Goal: Task Accomplishment & Management: Complete application form

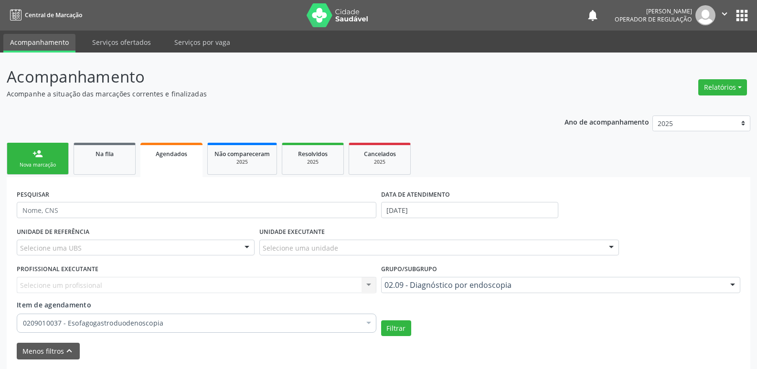
click at [51, 161] on link "person_add Nova marcação" at bounding box center [38, 159] width 62 height 32
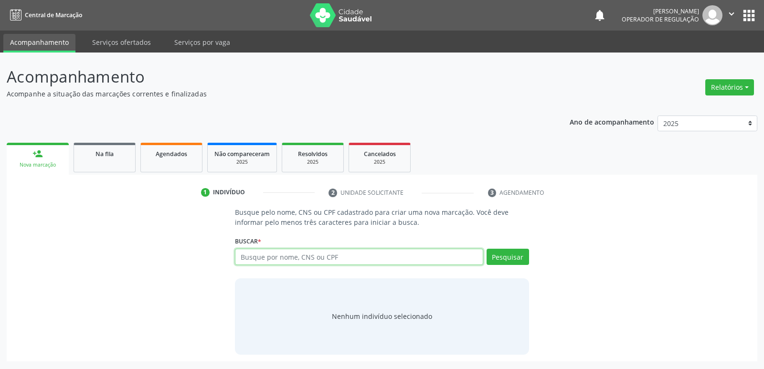
click at [276, 256] on input "text" at bounding box center [359, 257] width 248 height 16
type input "708006363875420"
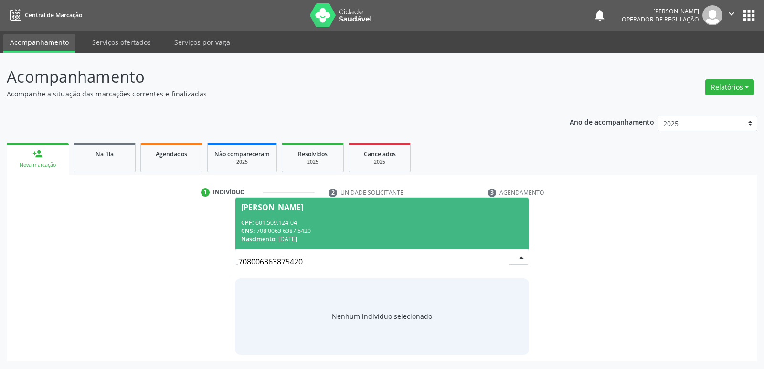
click at [277, 227] on div "CNS: 708 0063 6387 5420" at bounding box center [381, 231] width 281 height 8
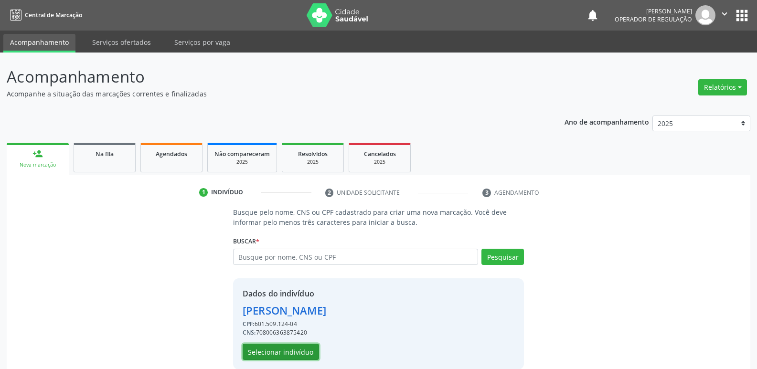
click at [300, 352] on button "Selecionar indivíduo" at bounding box center [280, 352] width 76 height 16
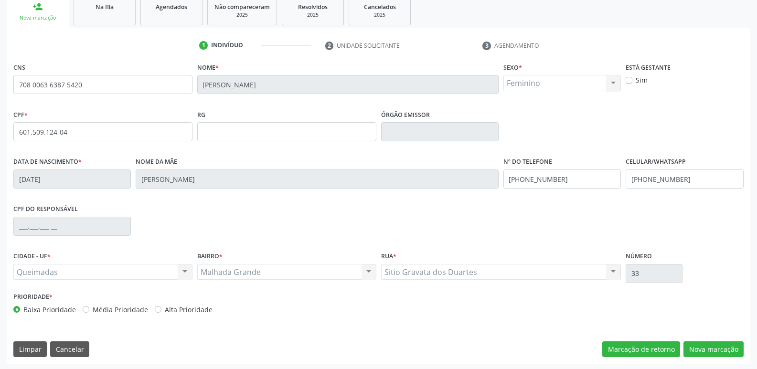
scroll to position [148, 0]
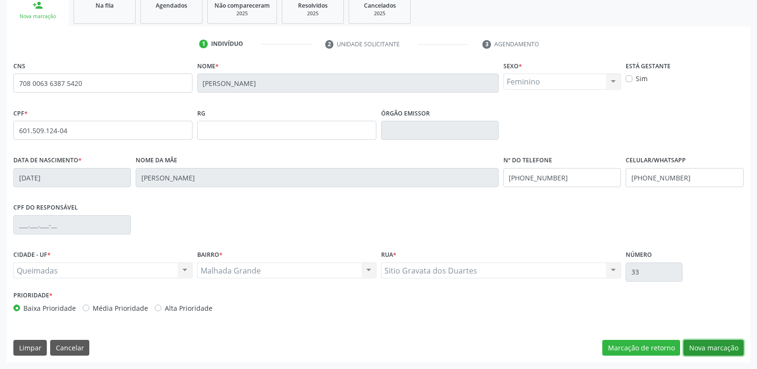
click at [702, 346] on button "Nova marcação" at bounding box center [713, 348] width 60 height 16
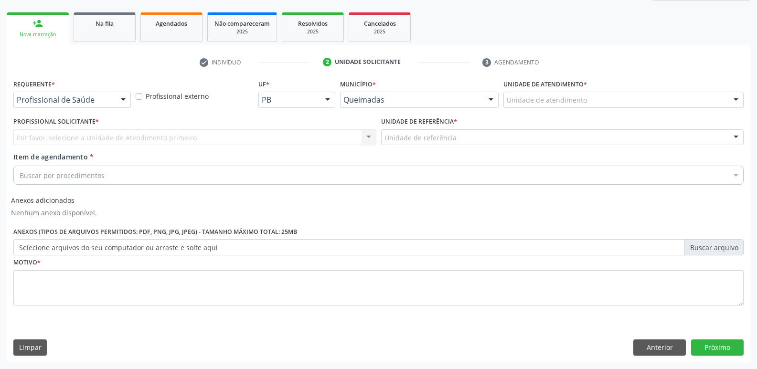
scroll to position [130, 0]
drag, startPoint x: 65, startPoint y: 98, endPoint x: 52, endPoint y: 134, distance: 38.4
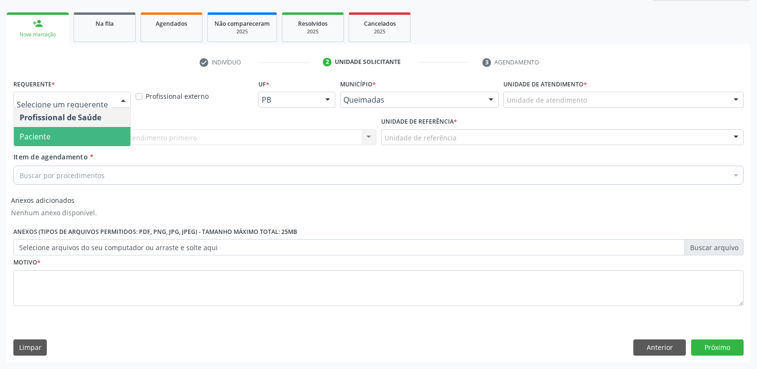
click at [51, 135] on span "Paciente" at bounding box center [72, 136] width 116 height 19
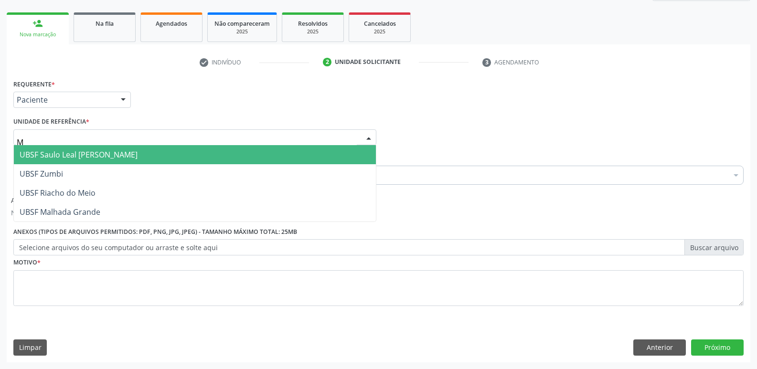
type input "MA"
click at [70, 151] on span "UBSF Malhada Grande" at bounding box center [60, 154] width 81 height 11
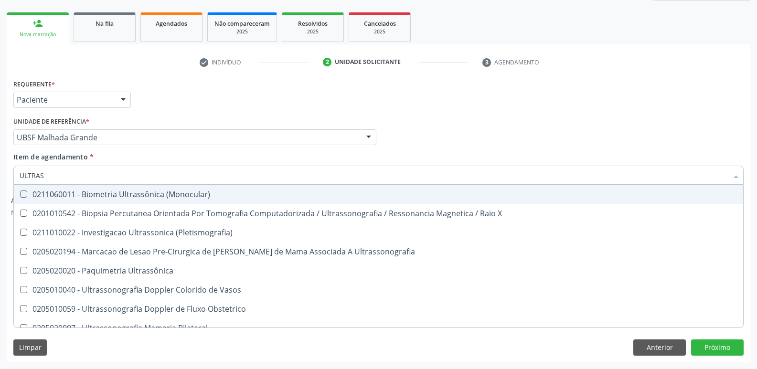
type input "ULTRASS"
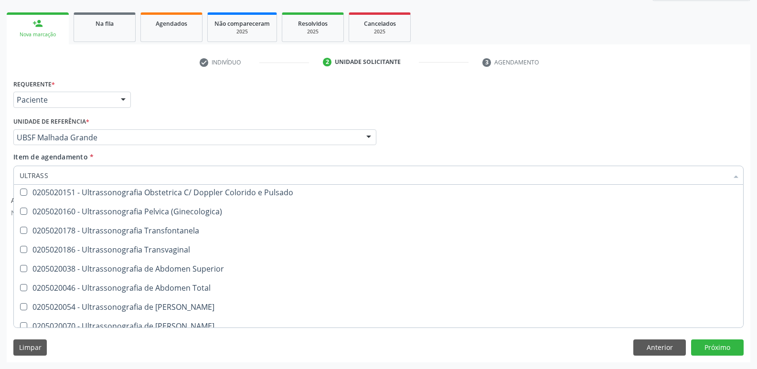
scroll to position [191, 0]
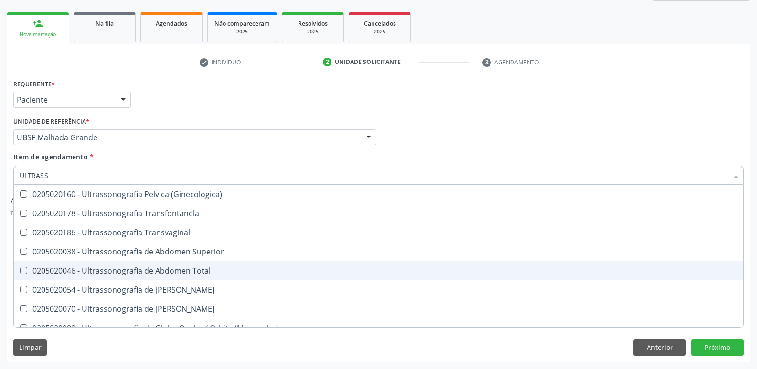
click at [180, 271] on div "0205020046 - Ultrassonografia de Abdomen Total" at bounding box center [378, 271] width 717 height 8
checkbox Total "true"
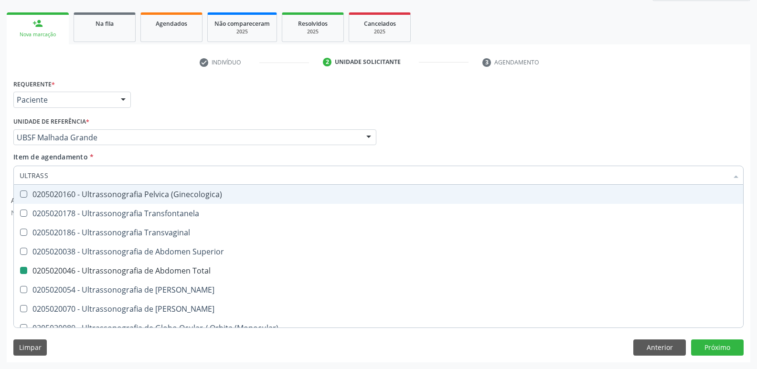
drag, startPoint x: 233, startPoint y: 112, endPoint x: 137, endPoint y: 248, distance: 165.8
click at [231, 119] on div "Requerente * Paciente Profissional de Saúde Paciente Nenhum resultado encontrad…" at bounding box center [378, 198] width 730 height 242
checkbox X "true"
checkbox Total "false"
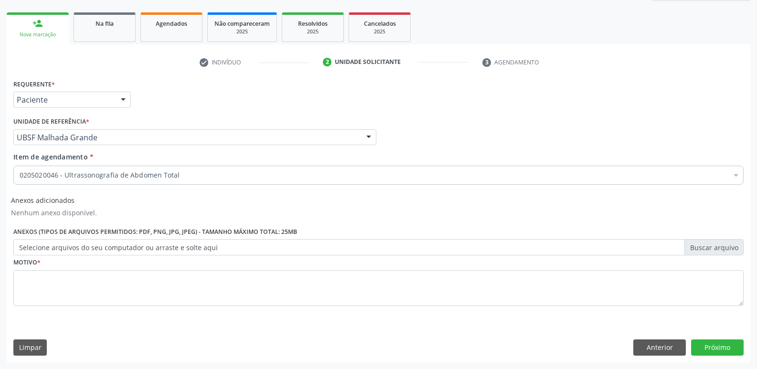
scroll to position [0, 0]
click at [68, 262] on div "Motivo *" at bounding box center [378, 280] width 730 height 51
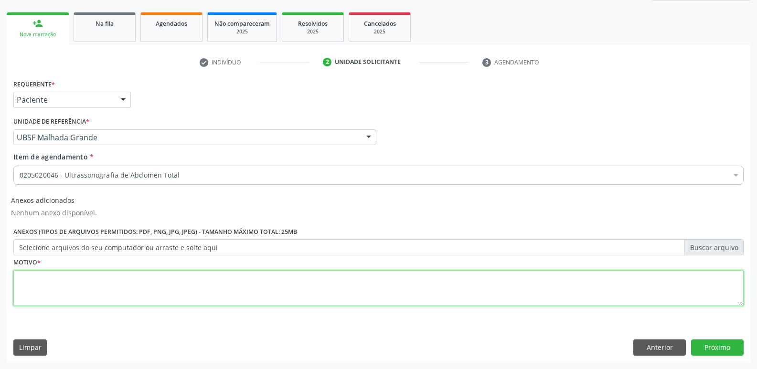
click at [66, 279] on textarea at bounding box center [378, 288] width 730 height 36
paste textarea "A"
click at [0, 283] on div "Acompanhamento Acompanhe a situação das marcações correntes e finalizadas Relat…" at bounding box center [378, 145] width 757 height 447
type textarea "AVALIAÇÃO"
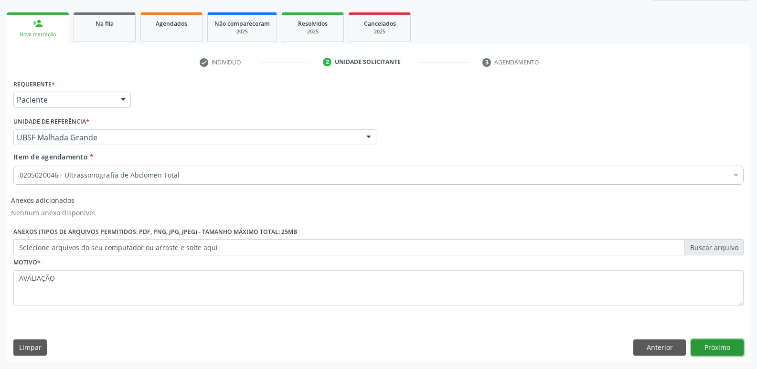
click at [728, 349] on button "Próximo" at bounding box center [717, 347] width 53 height 16
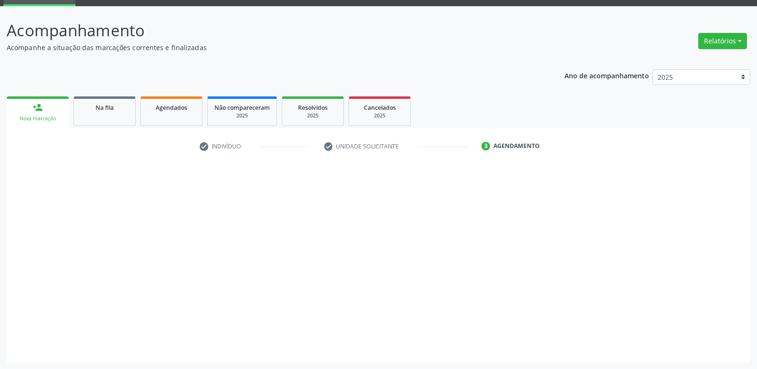
scroll to position [46, 0]
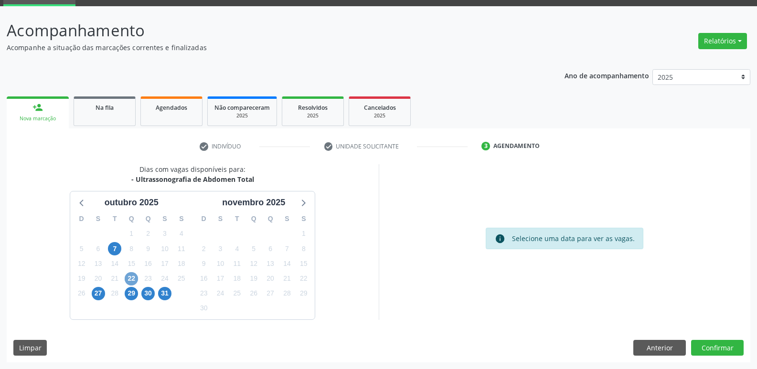
click at [131, 278] on span "22" at bounding box center [131, 278] width 13 height 13
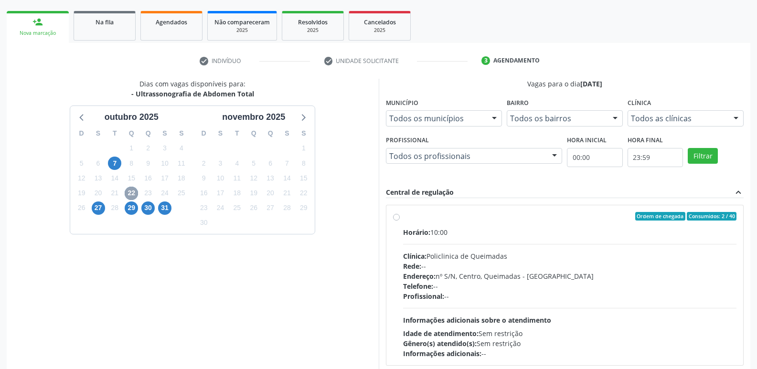
scroll to position [184, 0]
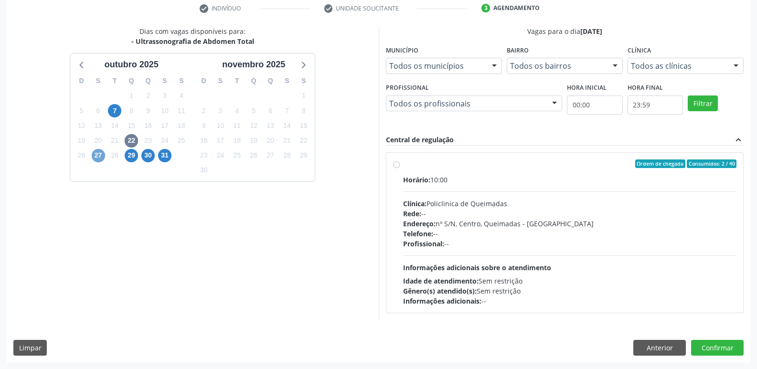
click at [95, 155] on span "27" at bounding box center [98, 155] width 13 height 13
click at [125, 151] on div "29" at bounding box center [131, 155] width 13 height 15
click at [132, 154] on span "29" at bounding box center [131, 155] width 13 height 13
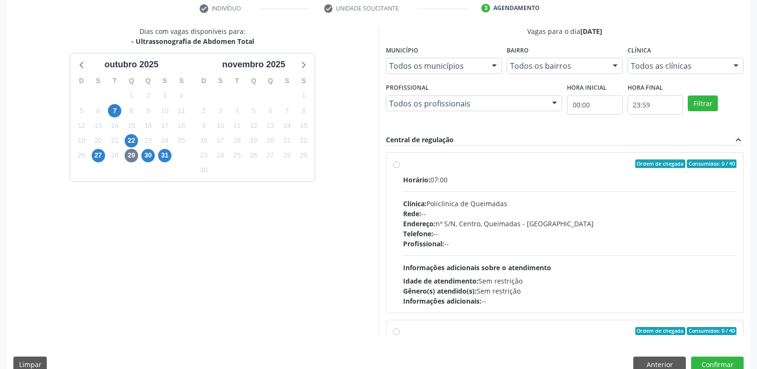
click at [577, 224] on div "Endereço: nº S/N, Centro, Queimadas - [GEOGRAPHIC_DATA]" at bounding box center [570, 224] width 334 height 10
click at [400, 168] on input "Ordem de chegada Consumidos: 0 / 40 Horário: 07:00 Clínica: Policlinica de Quei…" at bounding box center [396, 163] width 7 height 9
radio input "true"
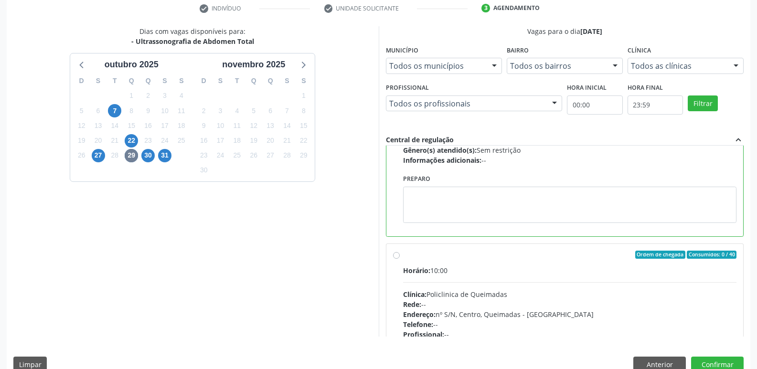
scroll to position [143, 0]
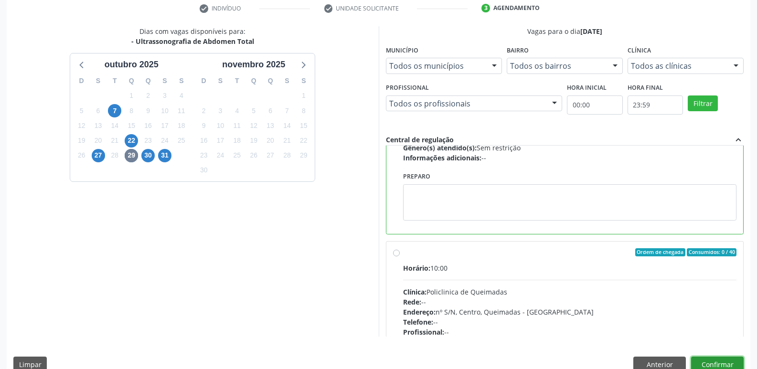
click at [728, 359] on button "Confirmar" at bounding box center [717, 365] width 53 height 16
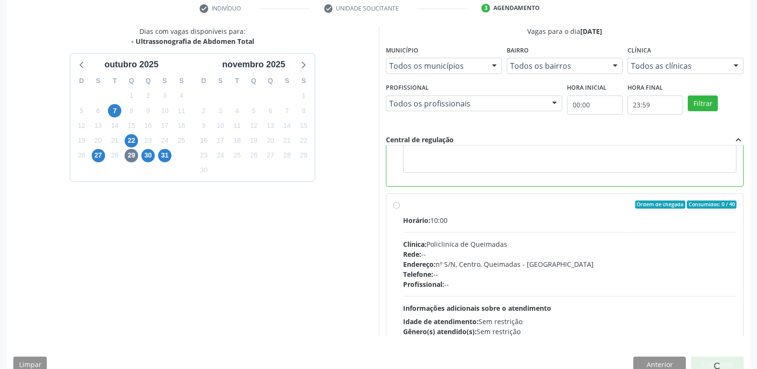
scroll to position [0, 0]
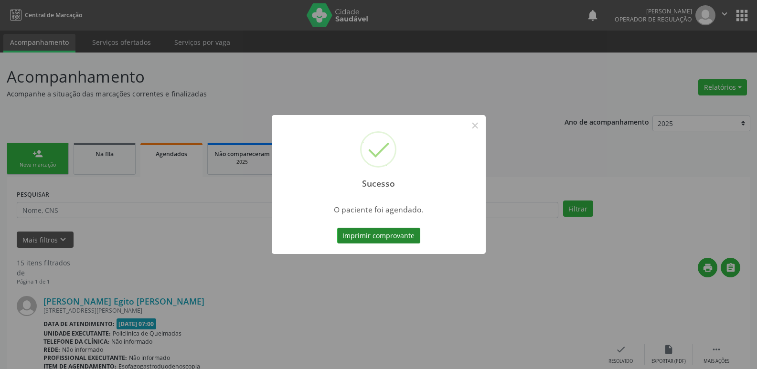
click at [392, 234] on button "Imprimir comprovante" at bounding box center [378, 236] width 83 height 16
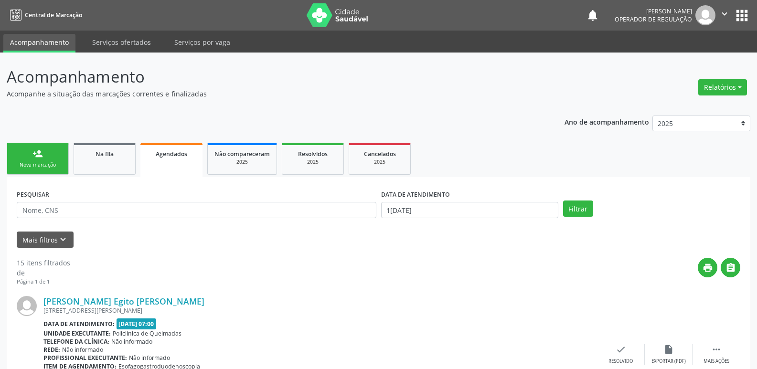
click at [61, 147] on link "person_add Nova marcação" at bounding box center [38, 159] width 62 height 32
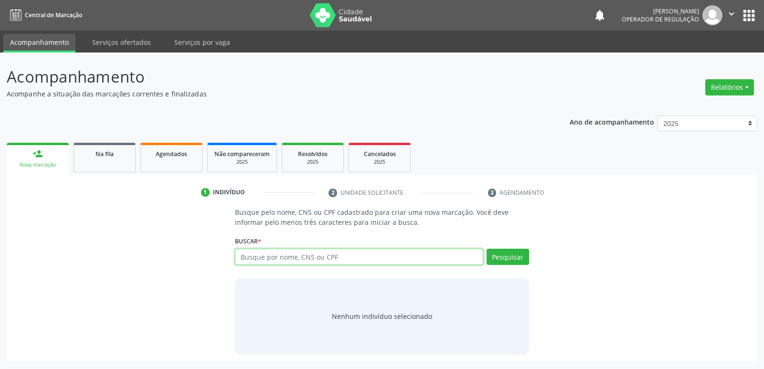
click at [240, 256] on input "text" at bounding box center [359, 257] width 248 height 16
type input "708006363875420"
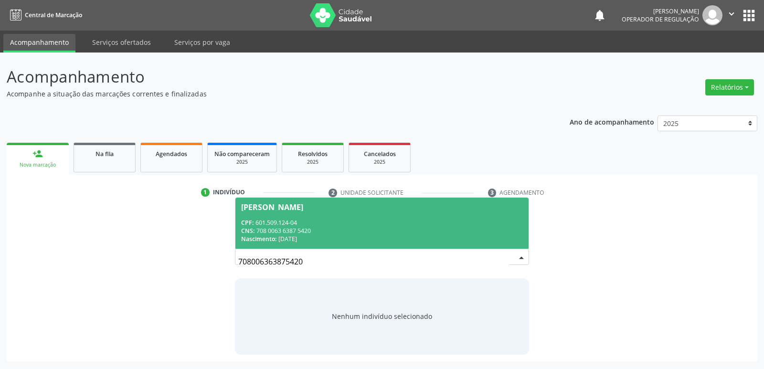
click at [323, 225] on div "CPF: 601.509.124-04" at bounding box center [381, 223] width 281 height 8
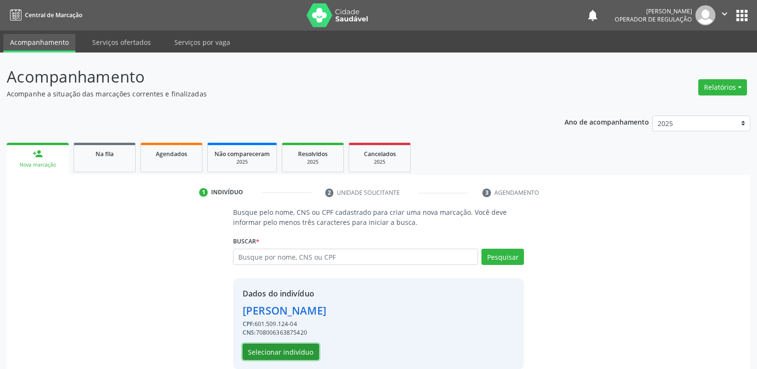
click at [279, 352] on button "Selecionar indivíduo" at bounding box center [280, 352] width 76 height 16
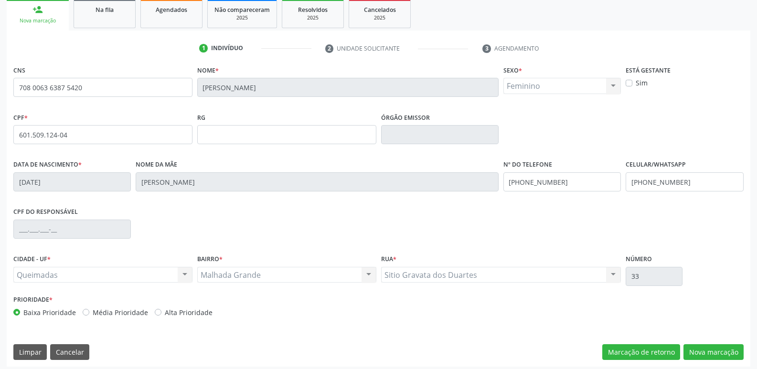
scroll to position [148, 0]
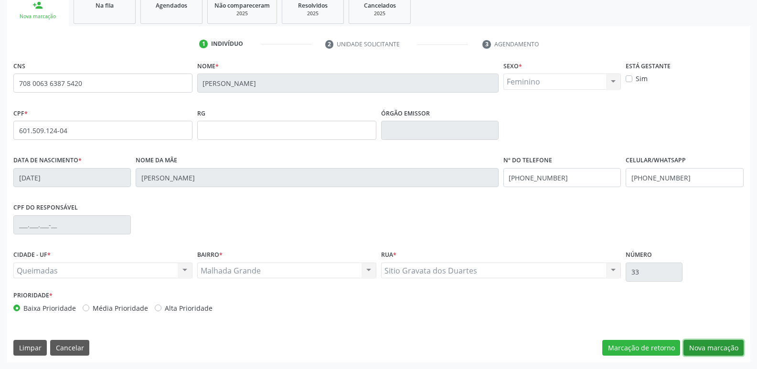
click at [706, 349] on button "Nova marcação" at bounding box center [713, 348] width 60 height 16
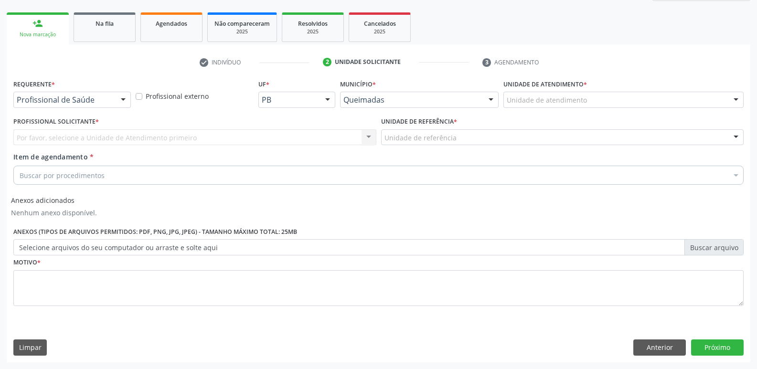
scroll to position [130, 0]
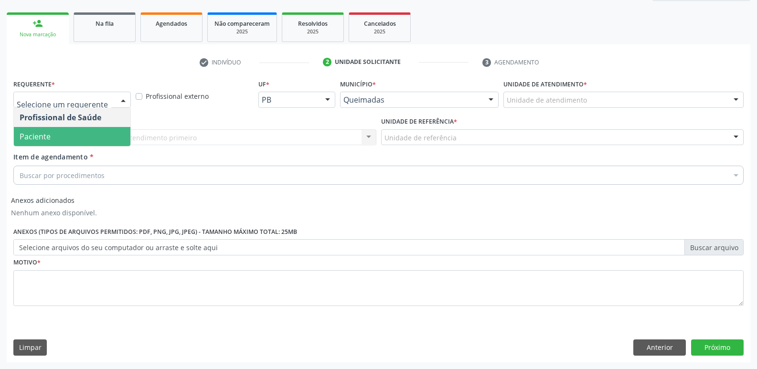
click at [102, 133] on span "Paciente" at bounding box center [72, 136] width 116 height 19
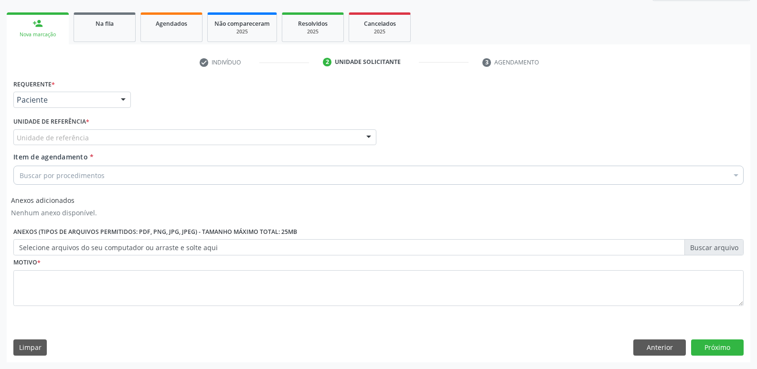
click at [102, 140] on div "Unidade de referência" at bounding box center [194, 137] width 363 height 16
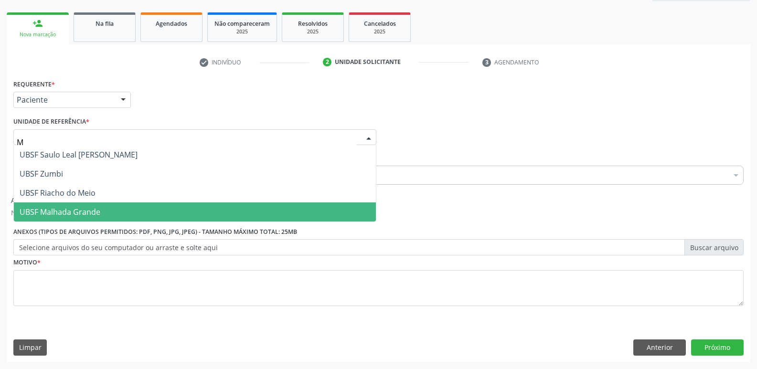
type input "MA"
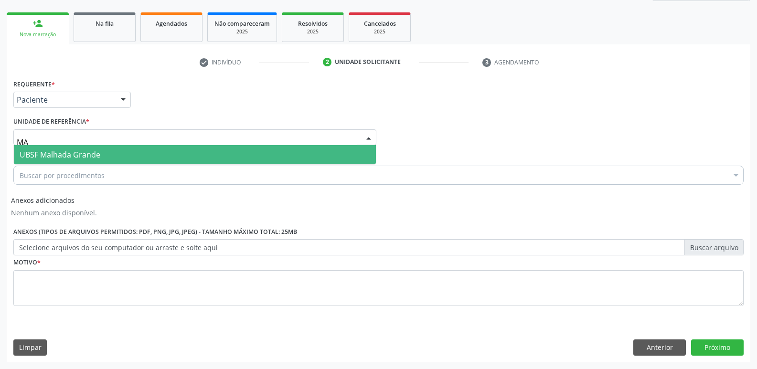
click at [126, 154] on span "UBSF Malhada Grande" at bounding box center [195, 154] width 362 height 19
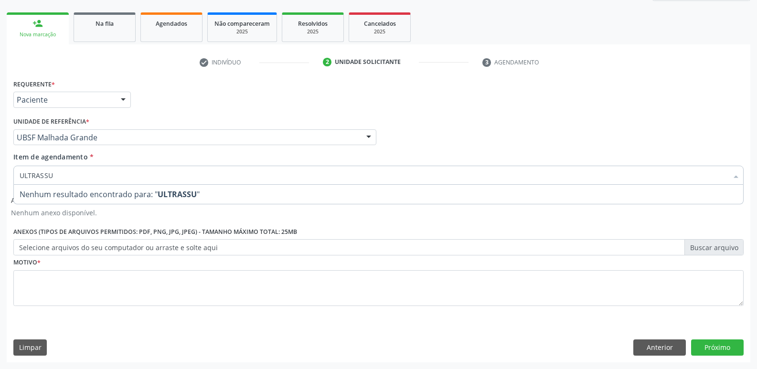
type input "ULTRASS"
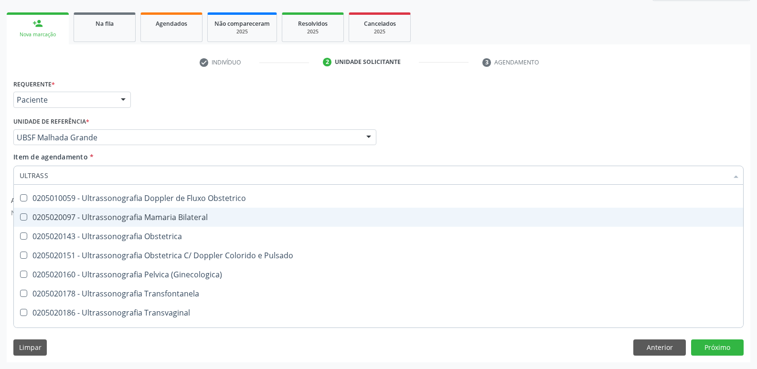
scroll to position [239, 0]
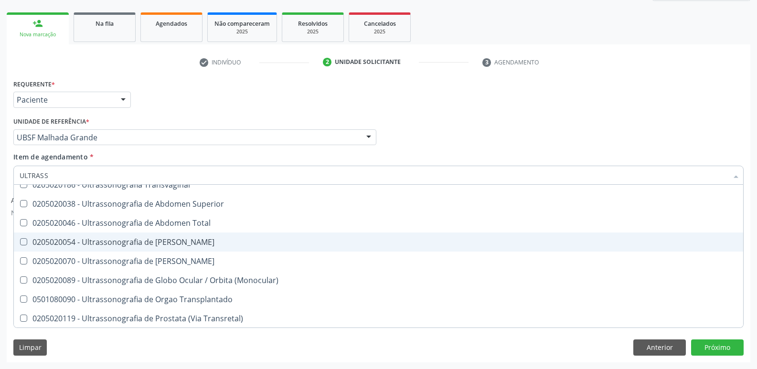
click at [267, 243] on div "0205020054 - Ultrassonografia de [PERSON_NAME]" at bounding box center [378, 242] width 717 height 8
checkbox Urinario "true"
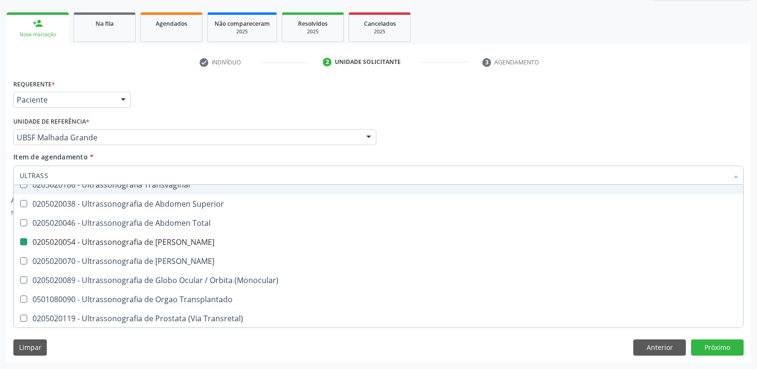
click at [255, 113] on div "Requerente * Paciente Profissional de Saúde Paciente Nenhum resultado encontrad…" at bounding box center [378, 95] width 735 height 37
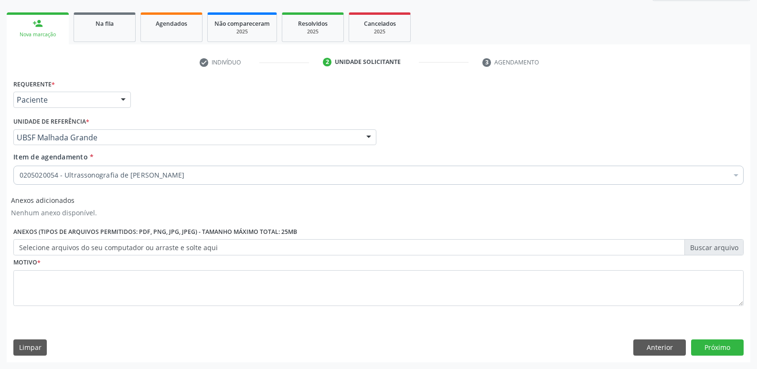
checkbox Urinario "true"
checkbox Derrames "false"
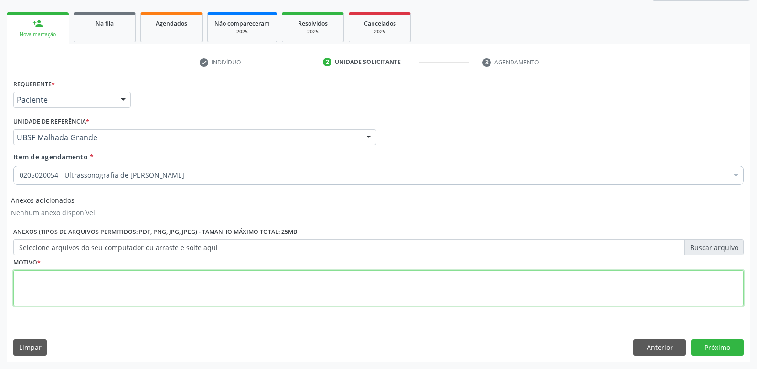
click at [125, 274] on textarea at bounding box center [378, 288] width 730 height 36
paste textarea "AVALIAÇÃO"
type textarea "AVALIAÇÃO"
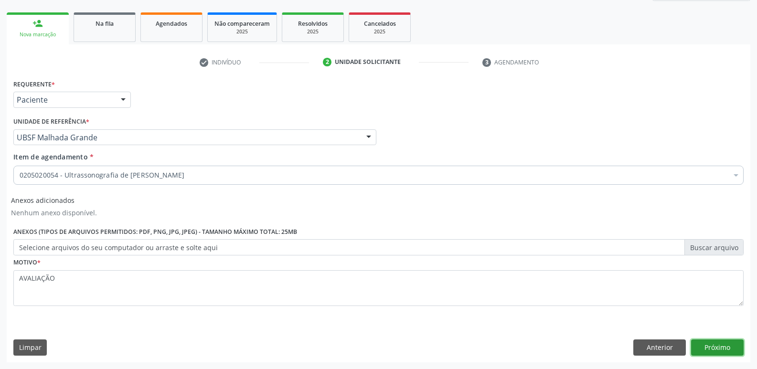
click at [703, 343] on button "Próximo" at bounding box center [717, 347] width 53 height 16
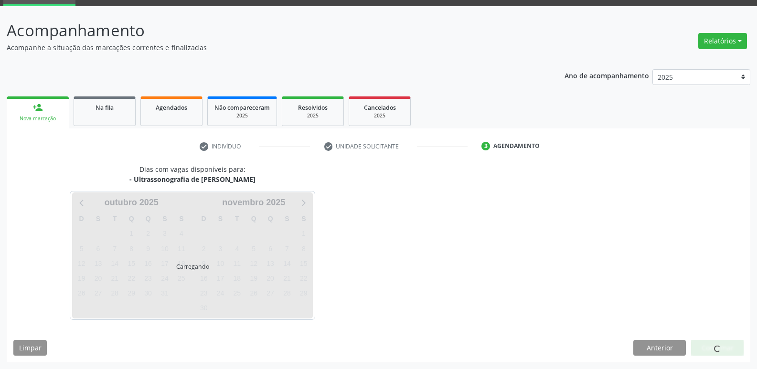
scroll to position [46, 0]
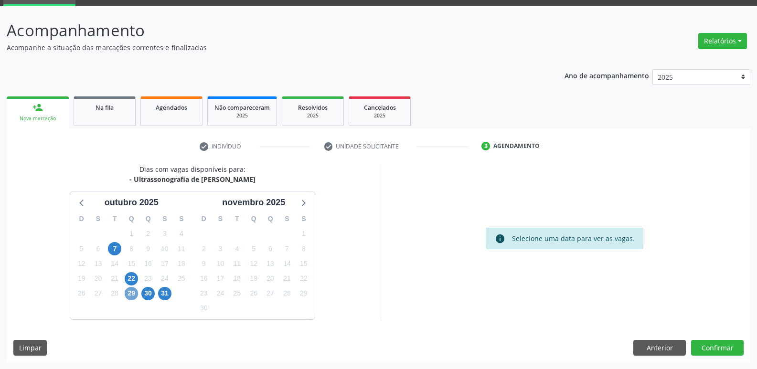
click at [130, 288] on span "29" at bounding box center [131, 293] width 13 height 13
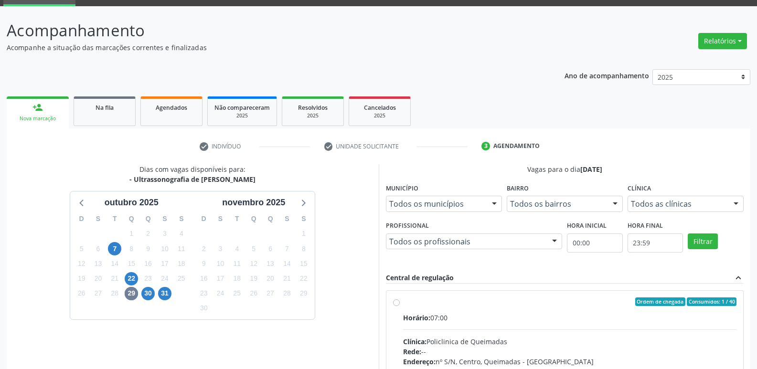
click at [669, 318] on div "Horário: 07:00" at bounding box center [570, 318] width 334 height 10
click at [400, 306] on input "Ordem de chegada Consumidos: 1 / 40 Horário: 07:00 Clínica: Policlinica de Quei…" at bounding box center [396, 301] width 7 height 9
radio input "true"
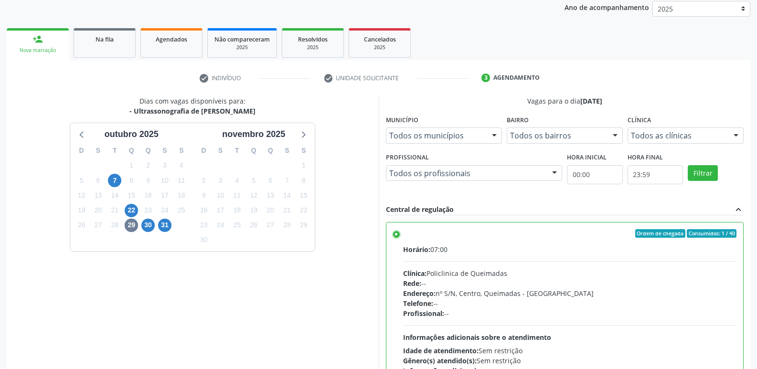
scroll to position [201, 0]
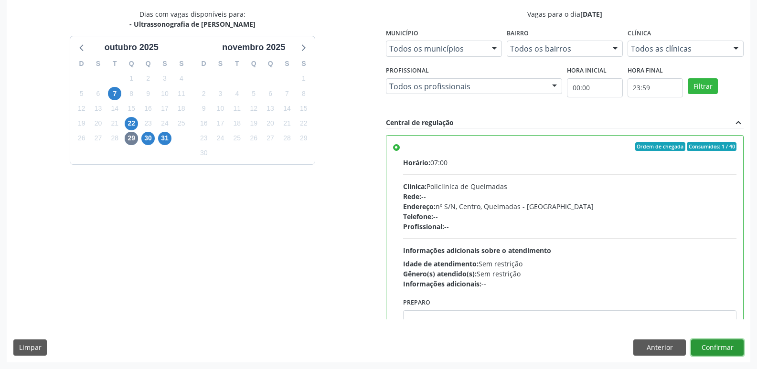
click at [710, 348] on button "Confirmar" at bounding box center [717, 347] width 53 height 16
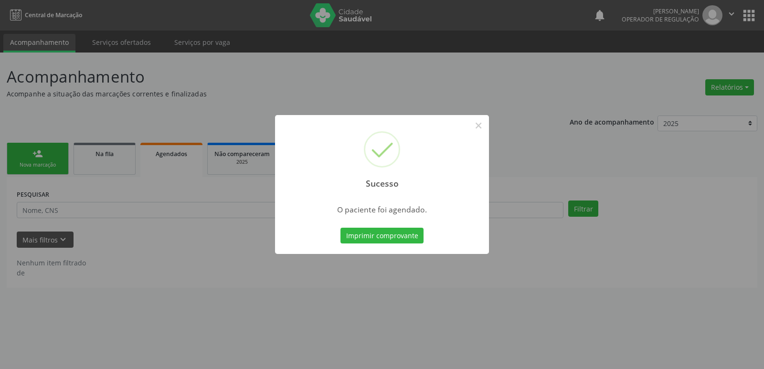
click at [340, 228] on button "Imprimir comprovante" at bounding box center [381, 236] width 83 height 16
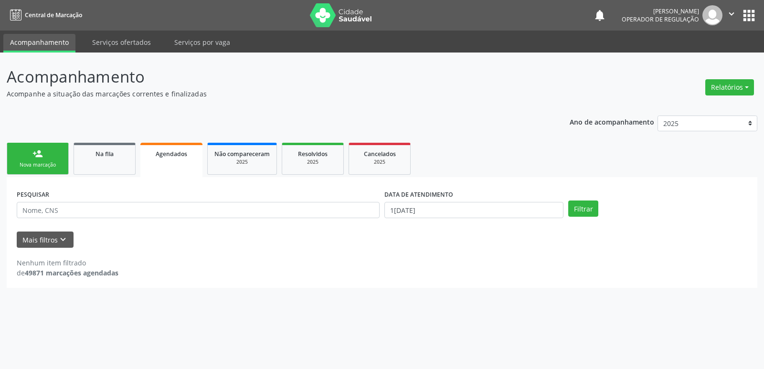
click at [37, 157] on div "person_add" at bounding box center [37, 153] width 11 height 11
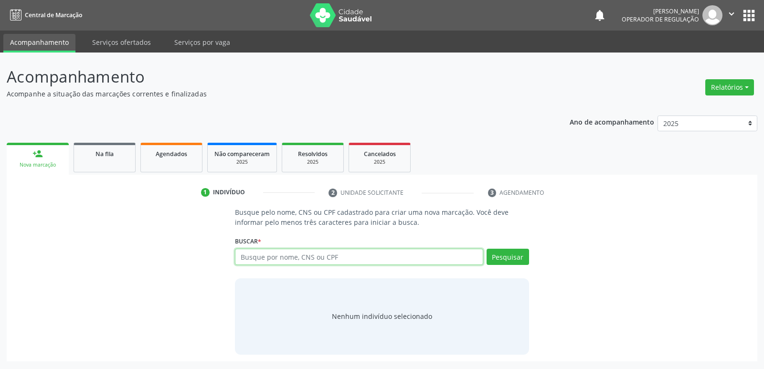
click at [273, 252] on input "text" at bounding box center [359, 257] width 248 height 16
type input "708006363875420"
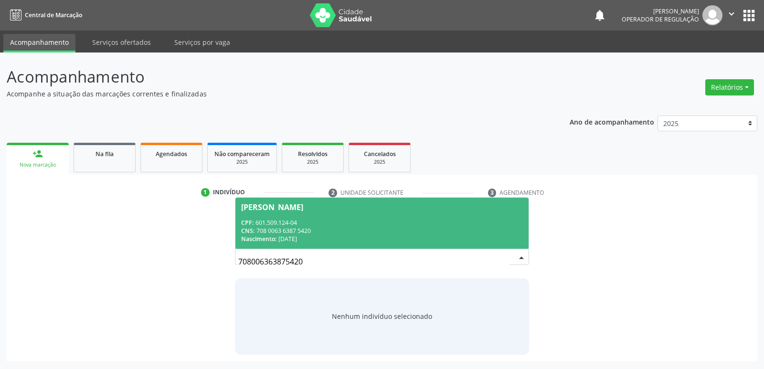
click at [299, 227] on div "CNS: 708 0063 6387 5420" at bounding box center [381, 231] width 281 height 8
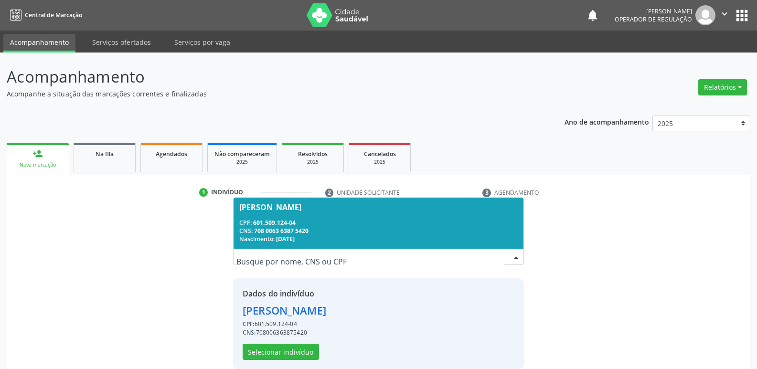
drag, startPoint x: 602, startPoint y: 263, endPoint x: 586, endPoint y: 259, distance: 16.7
click at [598, 261] on div "Busque pelo nome, CNS ou CPF cadastrado para criar uma nova marcação. Você deve…" at bounding box center [378, 288] width 730 height 162
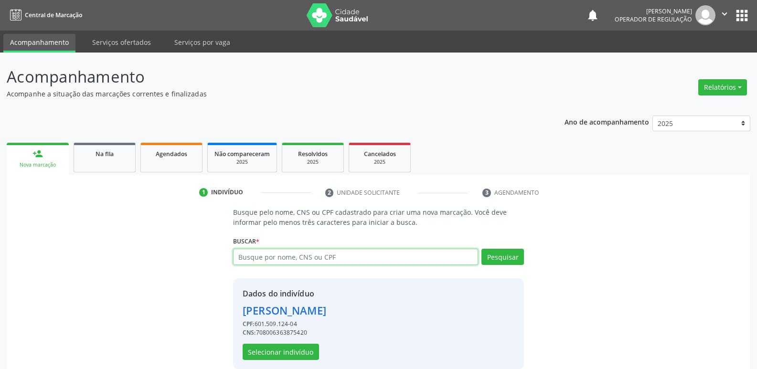
click at [271, 260] on input "text" at bounding box center [355, 257] width 245 height 16
type input "701203072991716"
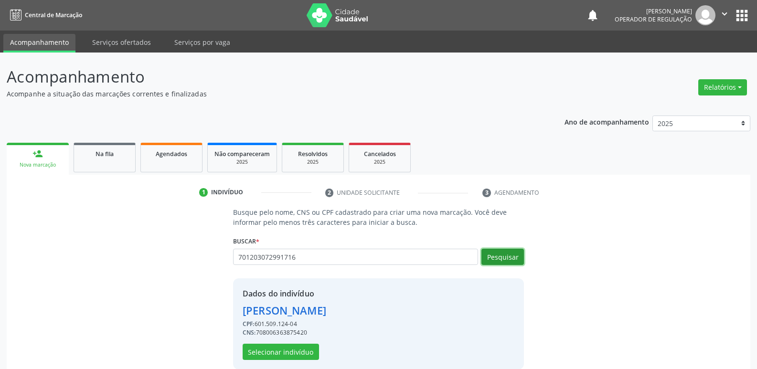
click at [518, 260] on button "Pesquisar" at bounding box center [502, 257] width 42 height 16
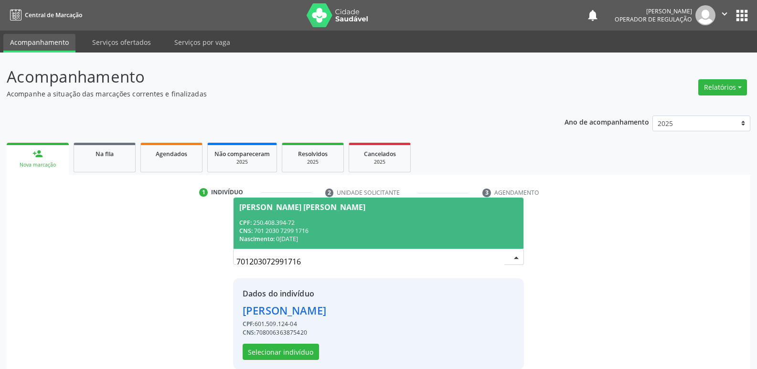
click at [284, 229] on div "CNS: 701 2030 7299 1716" at bounding box center [378, 231] width 278 height 8
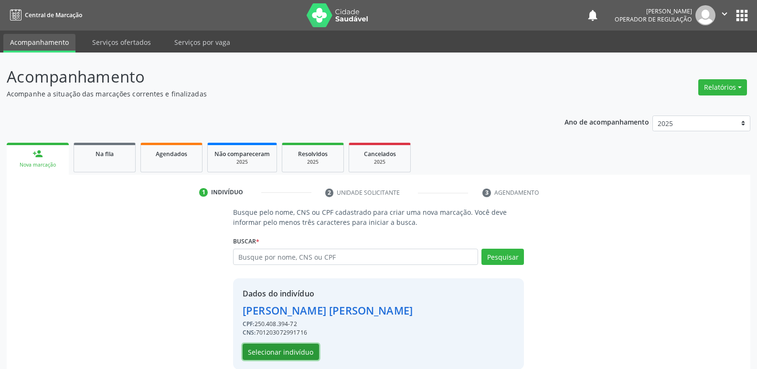
click at [266, 355] on button "Selecionar indivíduo" at bounding box center [280, 352] width 76 height 16
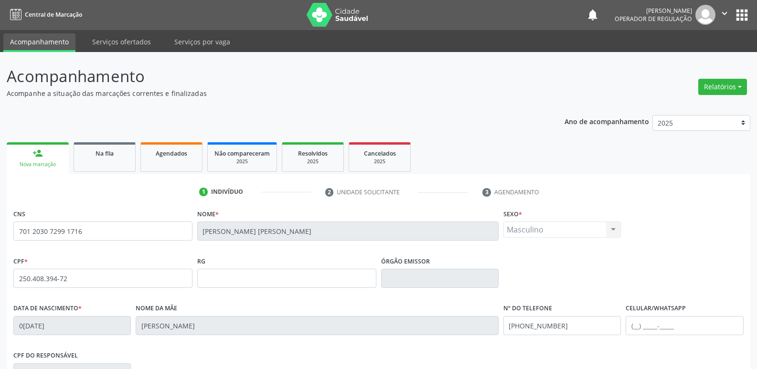
scroll to position [148, 0]
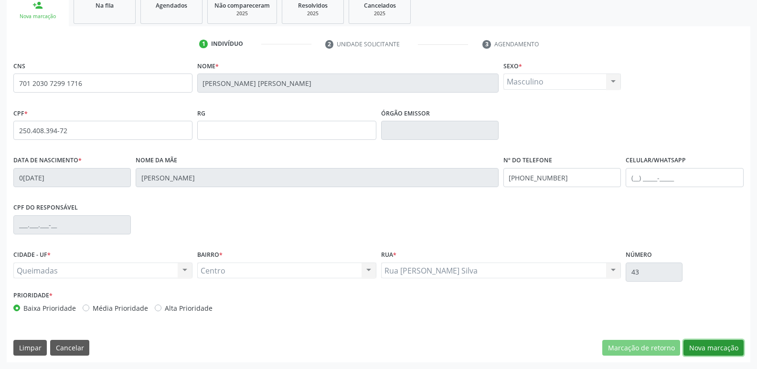
click at [711, 347] on button "Nova marcação" at bounding box center [713, 348] width 60 height 16
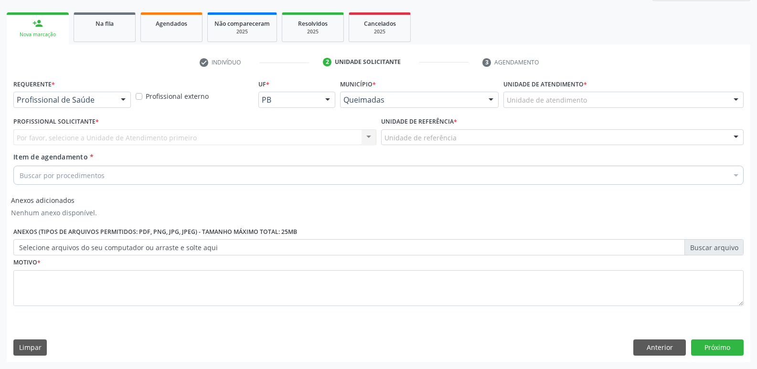
drag, startPoint x: 88, startPoint y: 97, endPoint x: 64, endPoint y: 135, distance: 44.0
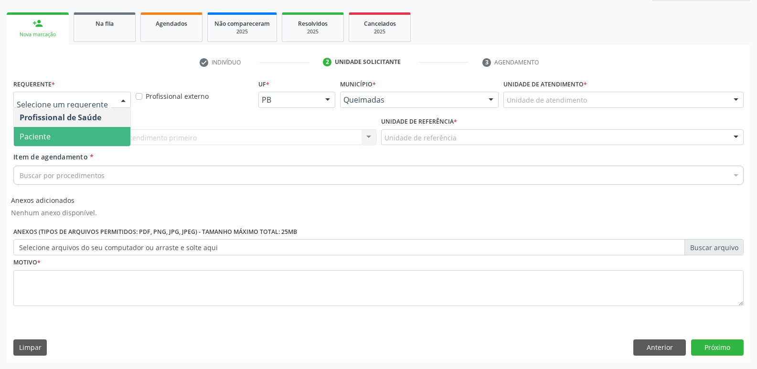
click at [63, 138] on span "Paciente" at bounding box center [72, 136] width 116 height 19
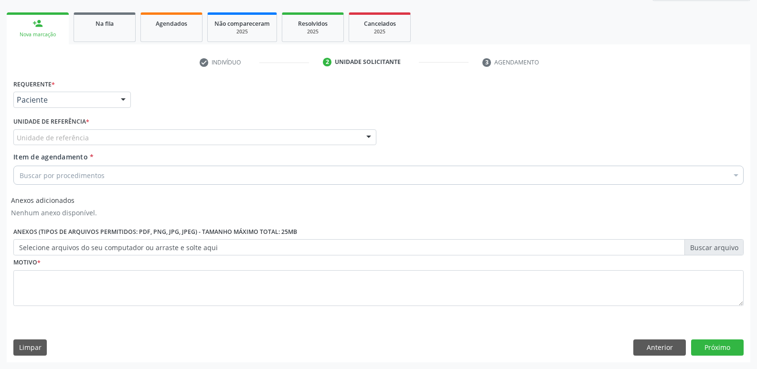
click at [104, 127] on div "Unidade de referência * Unidade de referência UBSF Ligeiro II UBSF Saulo Leal […" at bounding box center [194, 130] width 363 height 31
click at [94, 136] on div "Unidade de referência" at bounding box center [194, 137] width 363 height 16
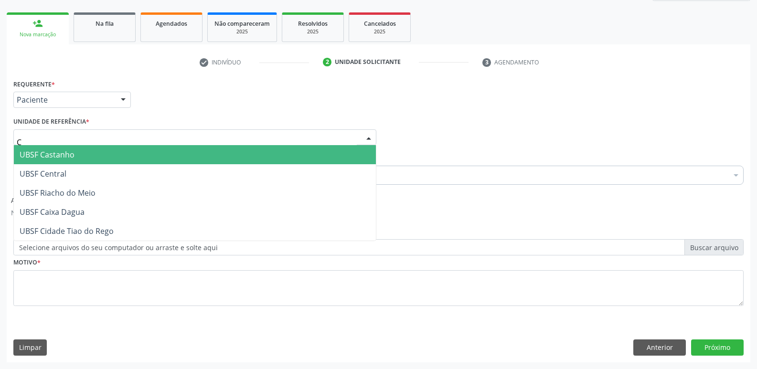
type input "CE"
click at [82, 148] on span "UBSF Central" at bounding box center [195, 154] width 362 height 19
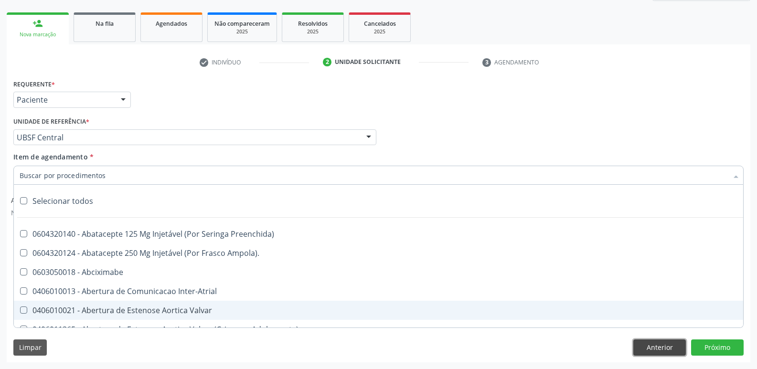
click at [642, 351] on button "Anterior" at bounding box center [659, 347] width 53 height 16
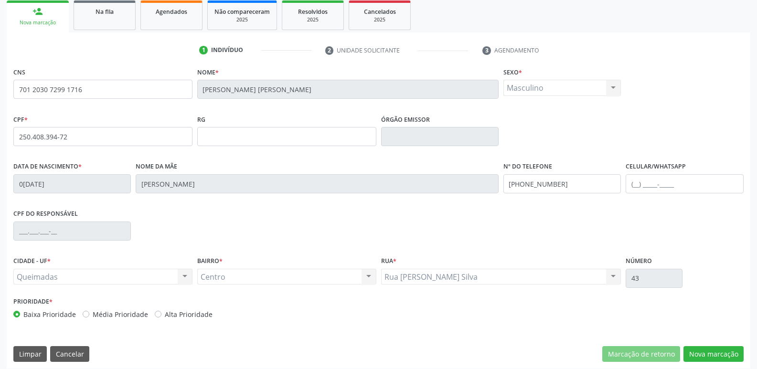
scroll to position [148, 0]
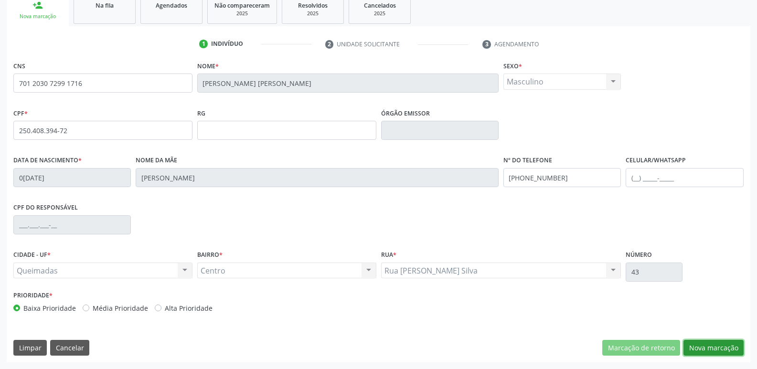
click at [720, 345] on button "Nova marcação" at bounding box center [713, 348] width 60 height 16
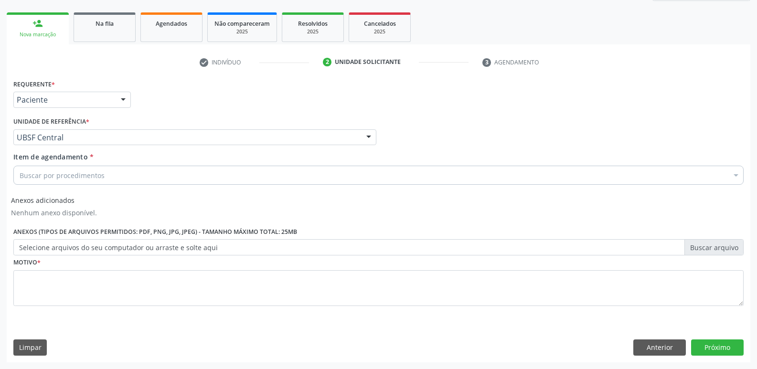
scroll to position [130, 0]
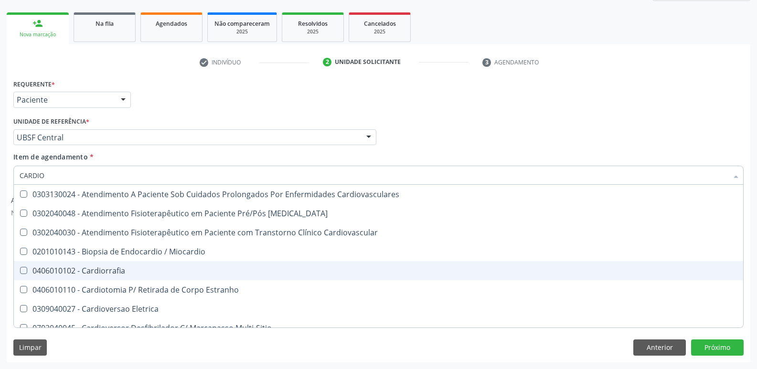
type input "CARDIOL"
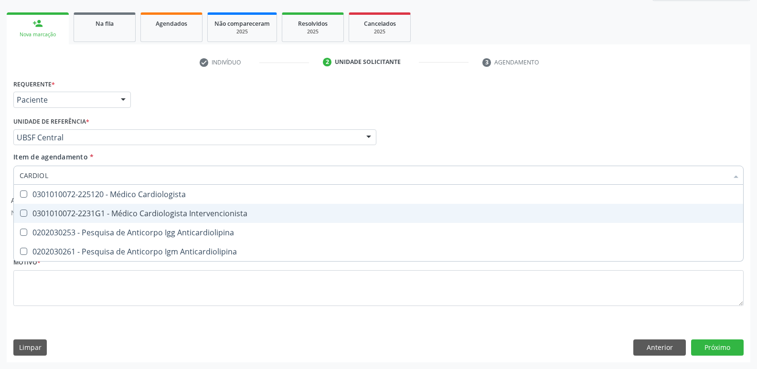
click at [165, 210] on div "0301010072-2231G1 - Médico Cardiologista Intervencionista" at bounding box center [378, 214] width 717 height 8
checkbox Intervencionista "true"
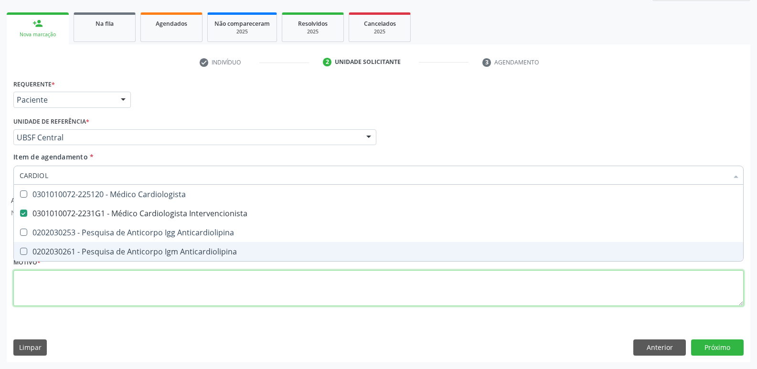
click at [151, 291] on div "Requerente * Paciente Profissional de Saúde Paciente Nenhum resultado encontrad…" at bounding box center [378, 198] width 730 height 242
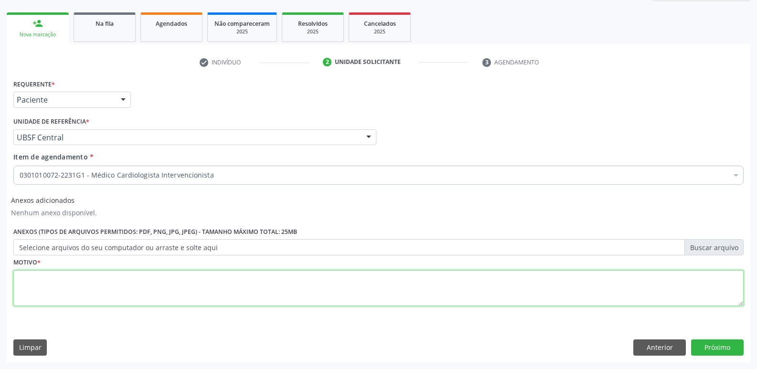
paste textarea "AVALIAÇÃO"
type textarea "AVALIAÇÃO"
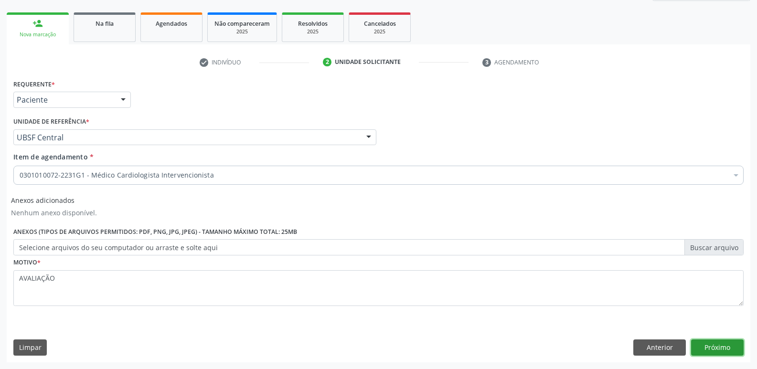
click at [708, 347] on button "Próximo" at bounding box center [717, 347] width 53 height 16
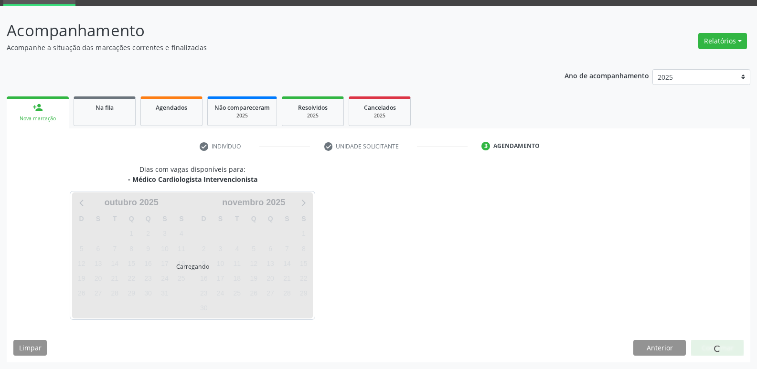
scroll to position [46, 0]
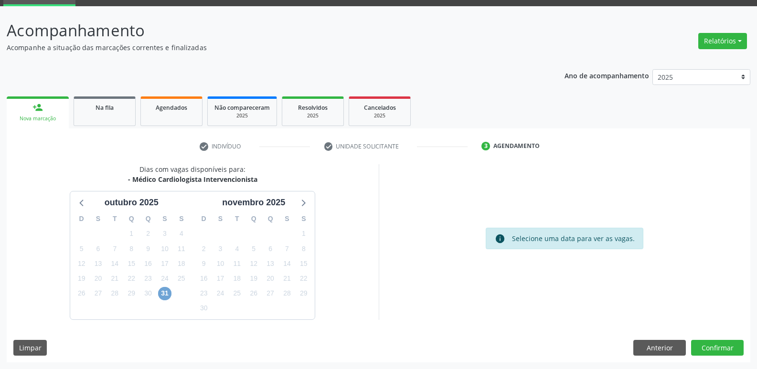
click at [168, 294] on span "31" at bounding box center [164, 293] width 13 height 13
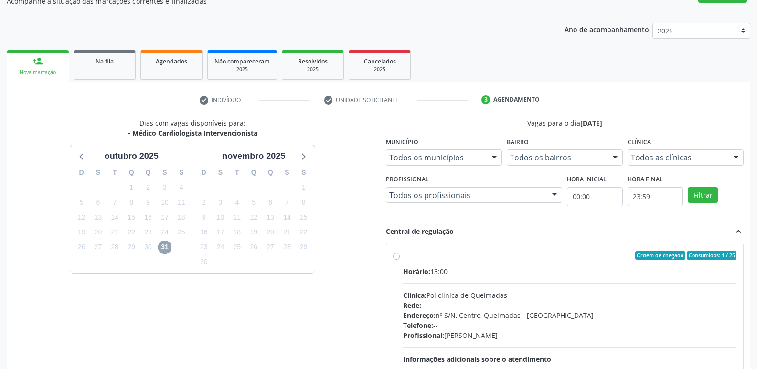
scroll to position [184, 0]
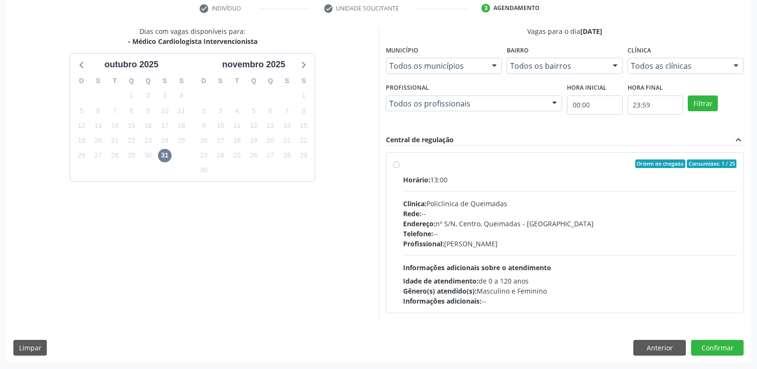
drag, startPoint x: 660, startPoint y: 252, endPoint x: 763, endPoint y: 368, distance: 155.1
click at [693, 284] on div "Horário: 13:00 Clínica: Policlinica de Queimadas Rede: -- Endereço: nº S/N, Cen…" at bounding box center [570, 240] width 334 height 131
radio input "true"
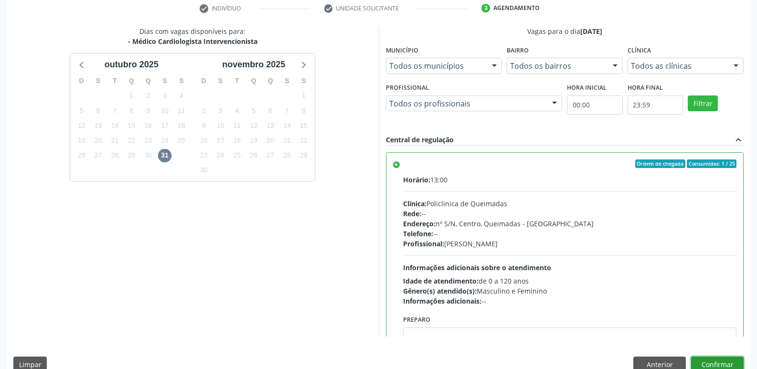
click at [715, 357] on button "Confirmar" at bounding box center [717, 365] width 53 height 16
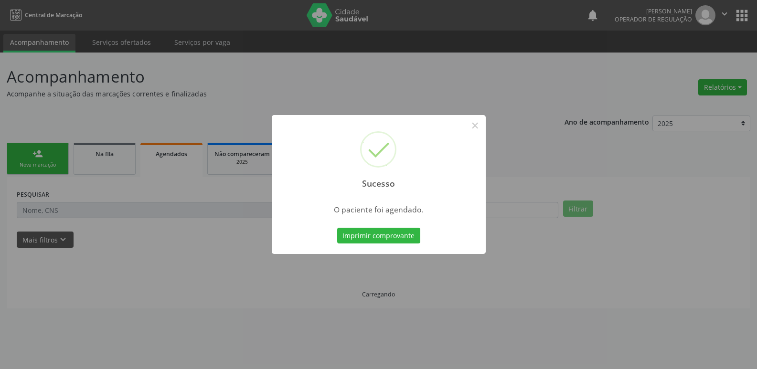
scroll to position [0, 0]
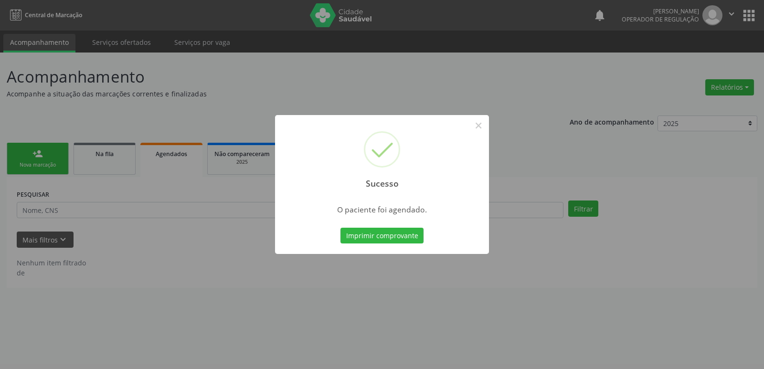
click at [340, 228] on button "Imprimir comprovante" at bounding box center [381, 236] width 83 height 16
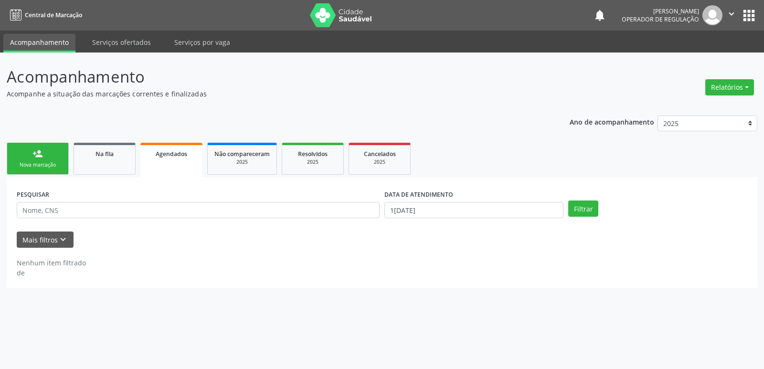
click at [39, 160] on link "person_add Nova marcação" at bounding box center [38, 159] width 62 height 32
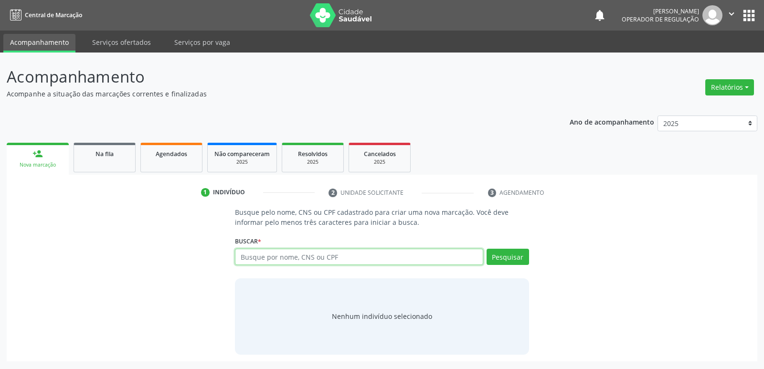
click at [287, 255] on input "text" at bounding box center [359, 257] width 248 height 16
click at [299, 247] on div "Buscar * Busque por nome, CNS ou CPF Nenhum resultado encontrado para: " " Digi…" at bounding box center [382, 252] width 294 height 37
click at [295, 255] on input "text" at bounding box center [359, 257] width 248 height 16
type input "78006363785420"
click at [511, 267] on div "Pesquisar" at bounding box center [506, 260] width 46 height 23
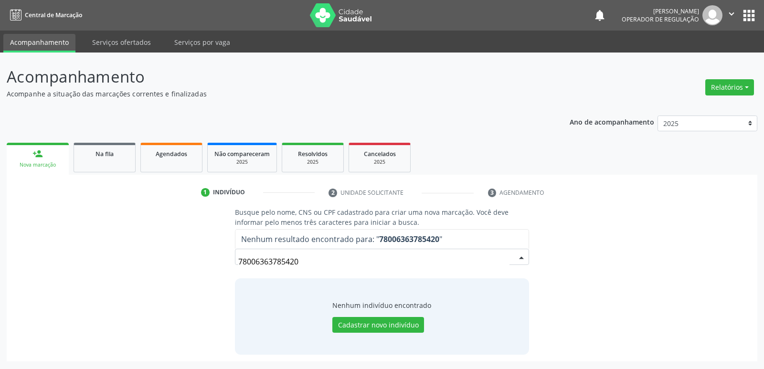
click at [252, 262] on input "78006363785420" at bounding box center [373, 261] width 271 height 19
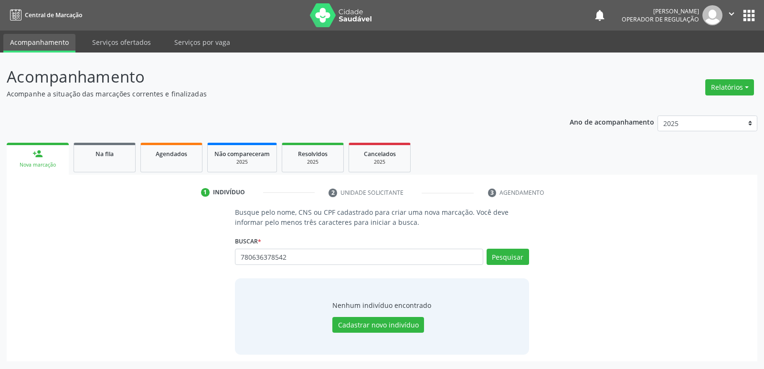
click at [245, 262] on input "780636378542" at bounding box center [359, 257] width 248 height 16
click at [255, 258] on input "7080636378542" at bounding box center [359, 257] width 248 height 16
type input "70800636378542"
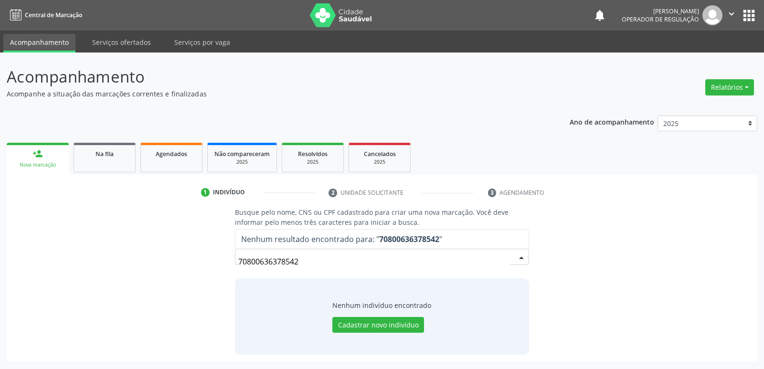
click at [421, 236] on strong "70800636378542" at bounding box center [409, 239] width 60 height 11
click at [287, 261] on input "70800636378542" at bounding box center [373, 261] width 271 height 19
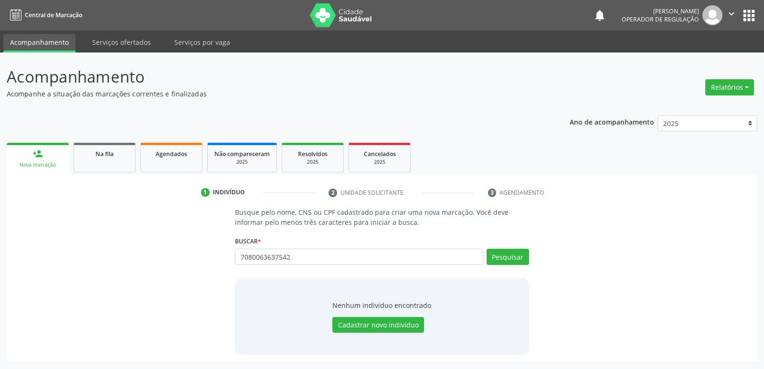
click at [274, 258] on input "7080063637542" at bounding box center [359, 257] width 248 height 16
click at [298, 258] on input "70800636387542" at bounding box center [359, 257] width 248 height 16
type input "708006363875420"
click at [515, 249] on button "Pesquisar" at bounding box center [507, 257] width 42 height 16
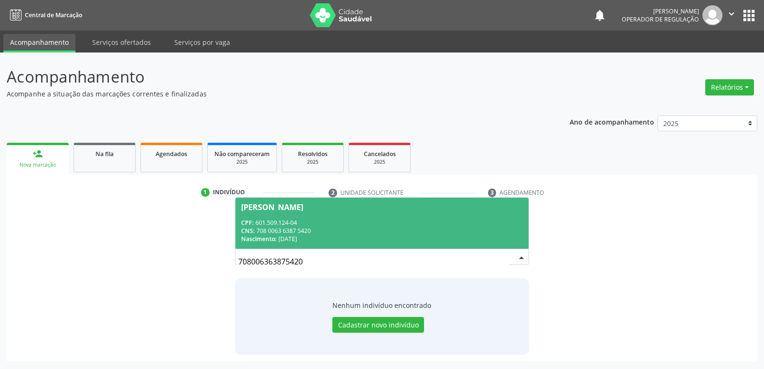
click at [287, 223] on div "CPF: 601.509.124-04" at bounding box center [381, 223] width 281 height 8
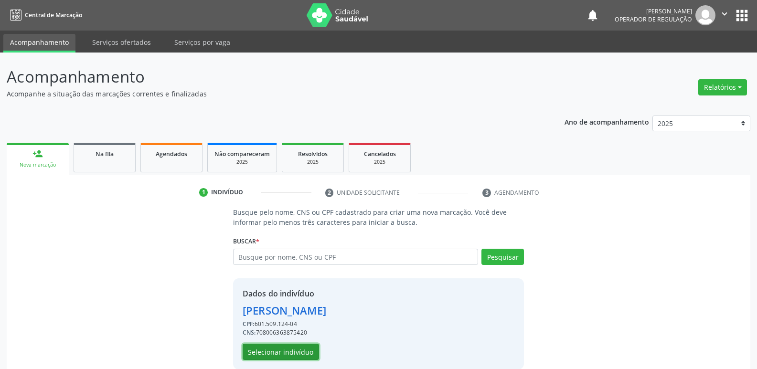
click at [263, 357] on button "Selecionar indivíduo" at bounding box center [280, 352] width 76 height 16
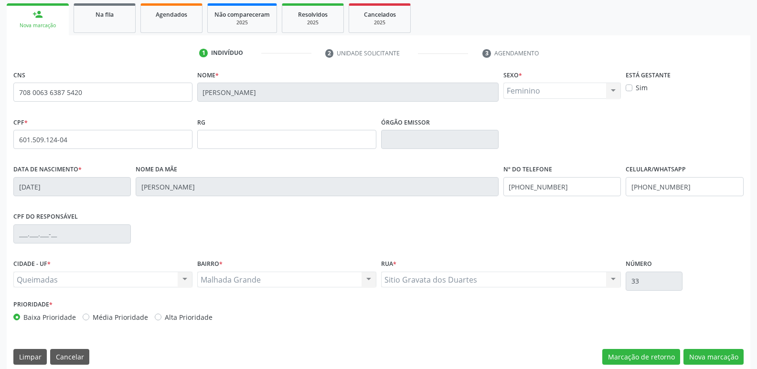
scroll to position [148, 0]
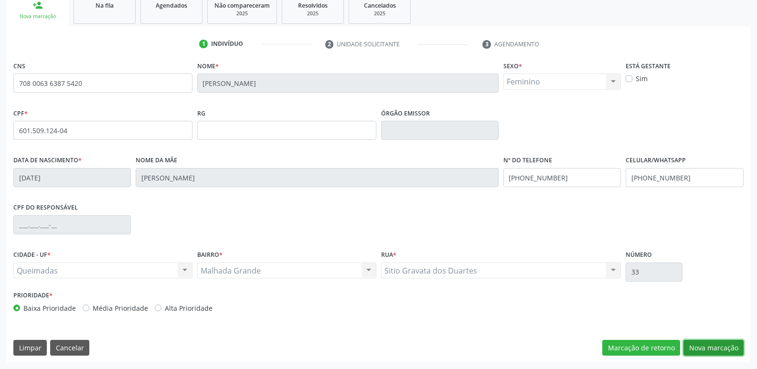
click at [707, 345] on button "Nova marcação" at bounding box center [713, 348] width 60 height 16
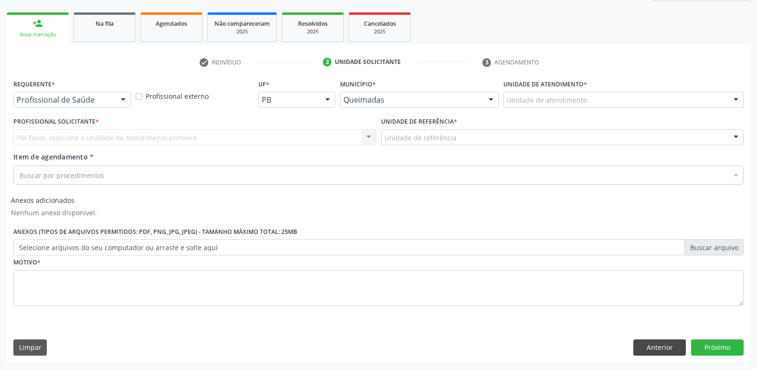
scroll to position [130, 0]
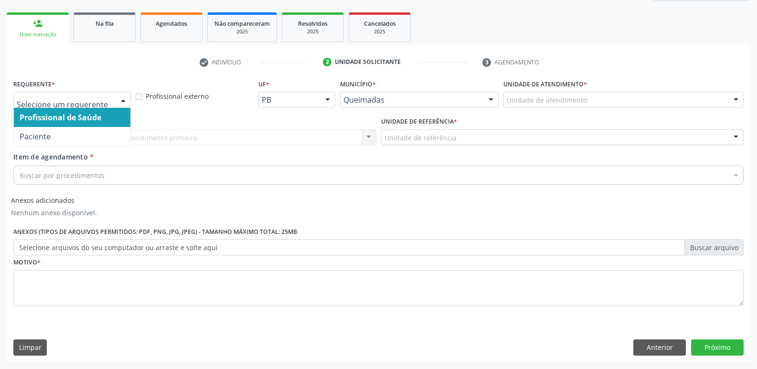
drag, startPoint x: 126, startPoint y: 98, endPoint x: 97, endPoint y: 126, distance: 40.2
click at [125, 99] on div at bounding box center [123, 100] width 14 height 16
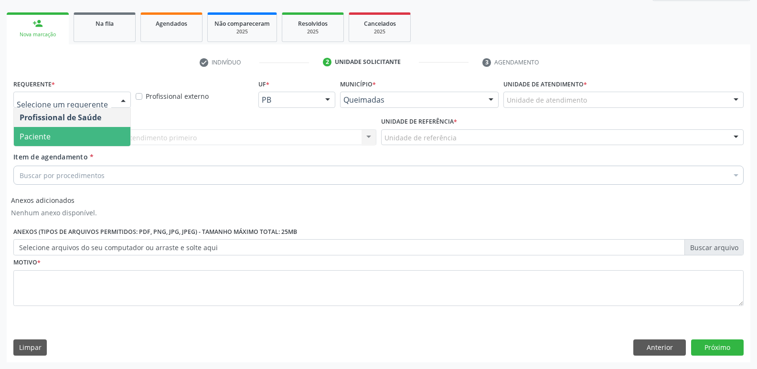
click at [92, 137] on span "Paciente" at bounding box center [72, 136] width 116 height 19
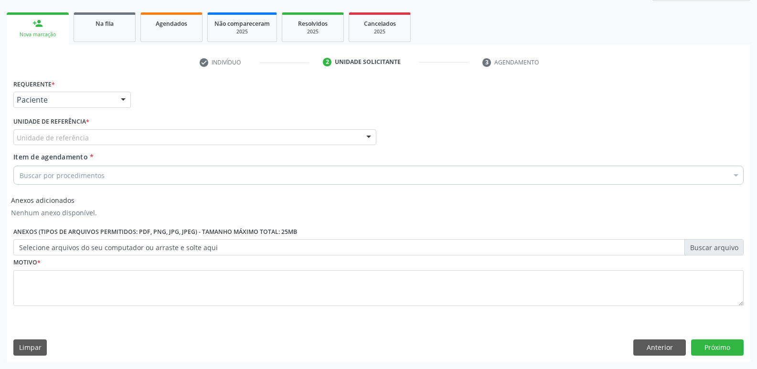
click at [150, 139] on div "Unidade de referência" at bounding box center [194, 137] width 363 height 16
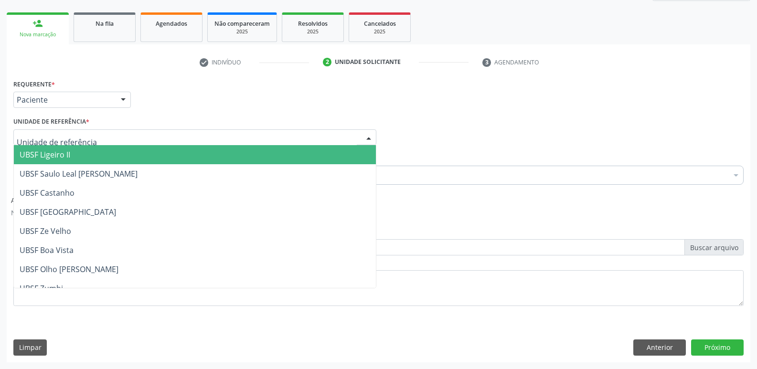
type input "M"
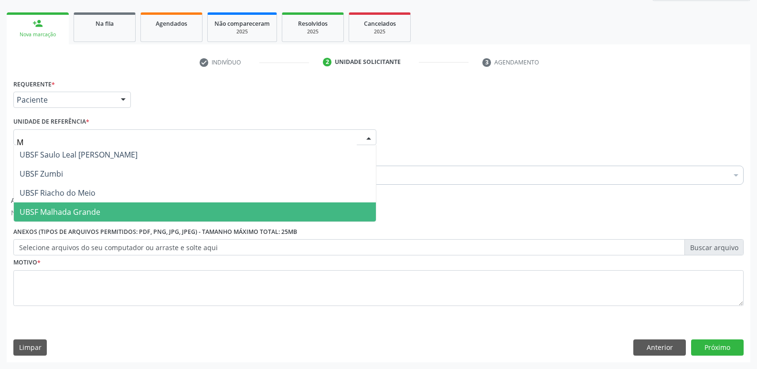
click at [44, 210] on span "UBSF Malhada Grande" at bounding box center [60, 212] width 81 height 11
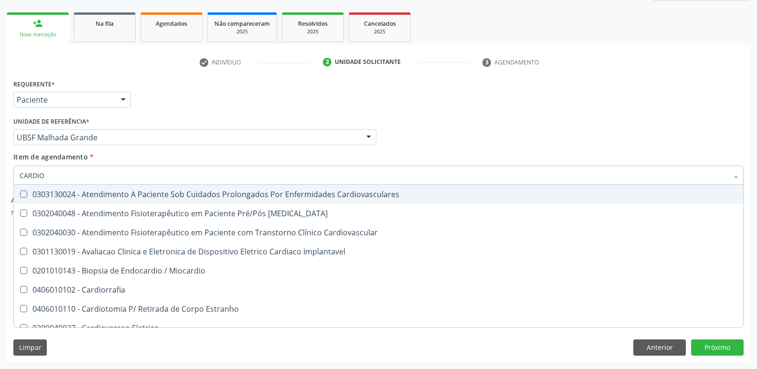
type input "CARDIOL"
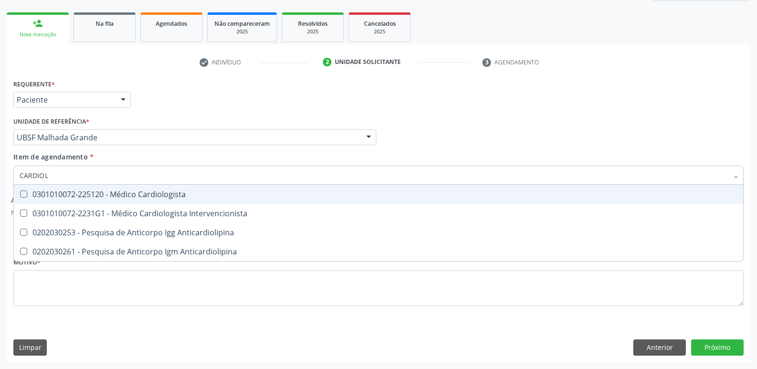
click at [179, 198] on div "0301010072-225120 - Médico Cardiologista" at bounding box center [378, 194] width 717 height 8
checkbox Cardiologista "true"
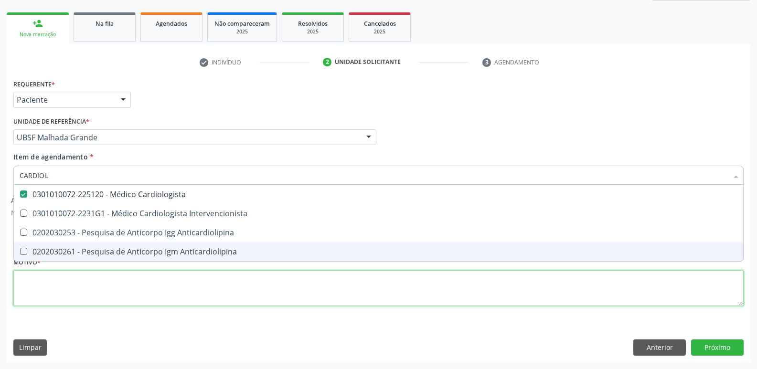
drag, startPoint x: 139, startPoint y: 291, endPoint x: 139, endPoint y: 241, distance: 50.1
click at [136, 284] on div "Requerente * Paciente Profissional de Saúde Paciente Nenhum resultado encontrad…" at bounding box center [378, 198] width 730 height 242
checkbox Intervencionista "true"
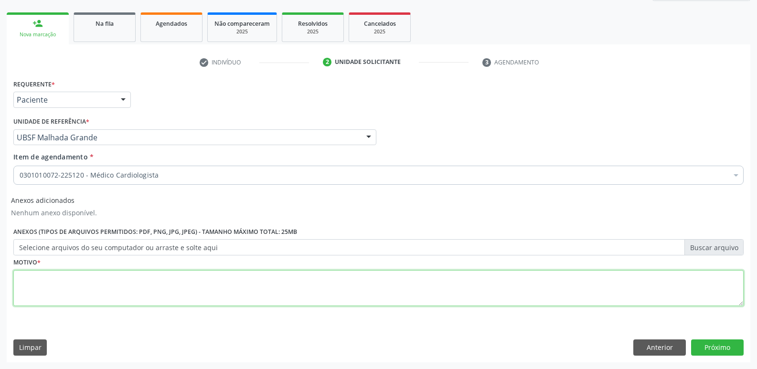
paste textarea "AVALIAÇÃO"
type textarea "AVALIAÇÃO"
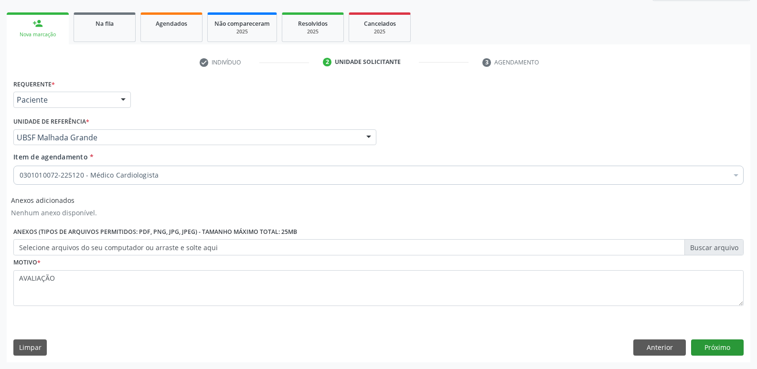
drag, startPoint x: 726, startPoint y: 333, endPoint x: 720, endPoint y: 345, distance: 13.4
click at [723, 340] on div "Requerente * Paciente Profissional de Saúde Paciente Nenhum resultado encontrad…" at bounding box center [378, 219] width 743 height 285
click at [720, 345] on button "Próximo" at bounding box center [717, 347] width 53 height 16
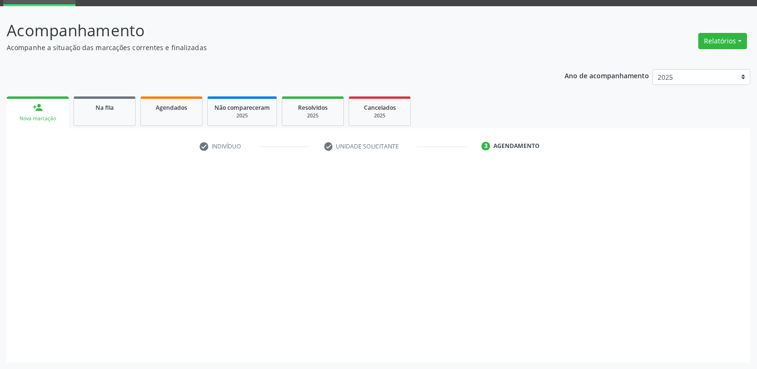
scroll to position [46, 0]
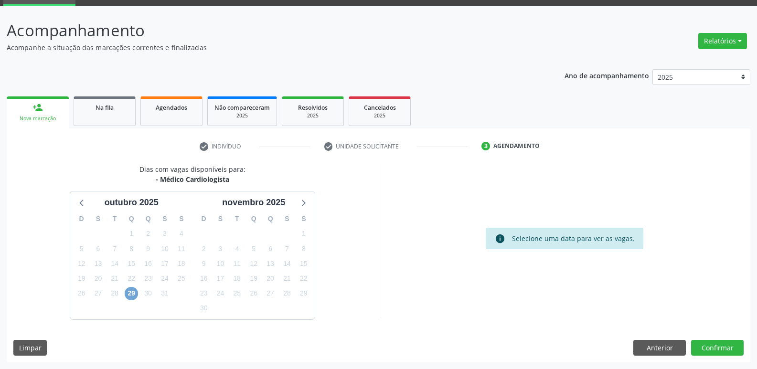
click at [129, 294] on span "29" at bounding box center [131, 293] width 13 height 13
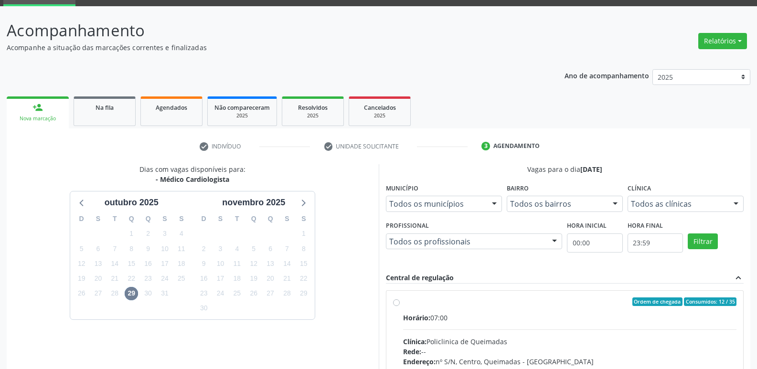
drag, startPoint x: 611, startPoint y: 321, endPoint x: 612, endPoint y: 315, distance: 6.8
click at [611, 320] on div "Horário: 07:00" at bounding box center [570, 318] width 334 height 10
click at [400, 306] on input "Ordem de chegada Consumidos: 12 / 35 Horário: 07:00 Clínica: Policlinica de Que…" at bounding box center [396, 301] width 7 height 9
radio input "true"
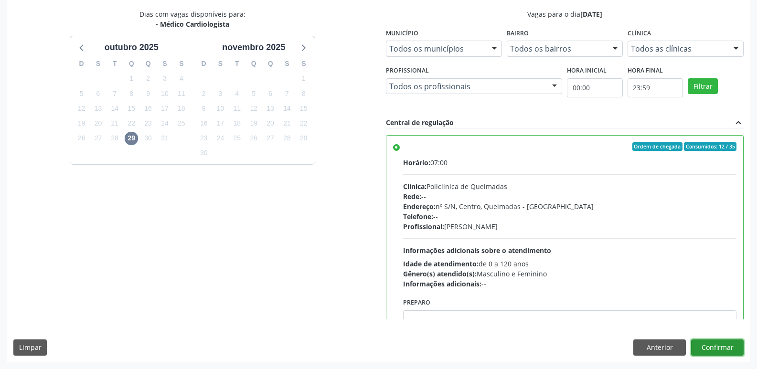
click at [721, 347] on button "Confirmar" at bounding box center [717, 347] width 53 height 16
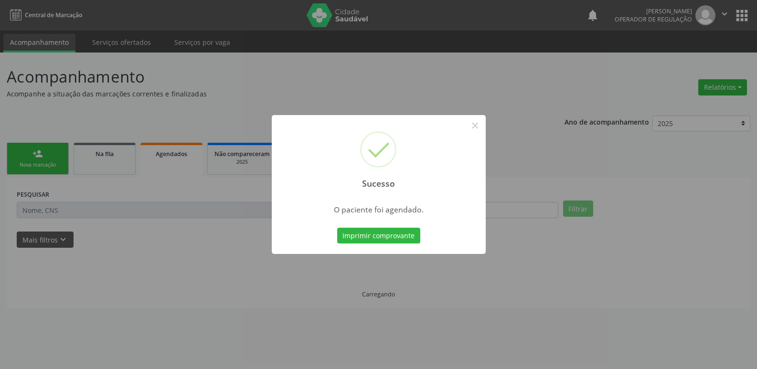
scroll to position [0, 0]
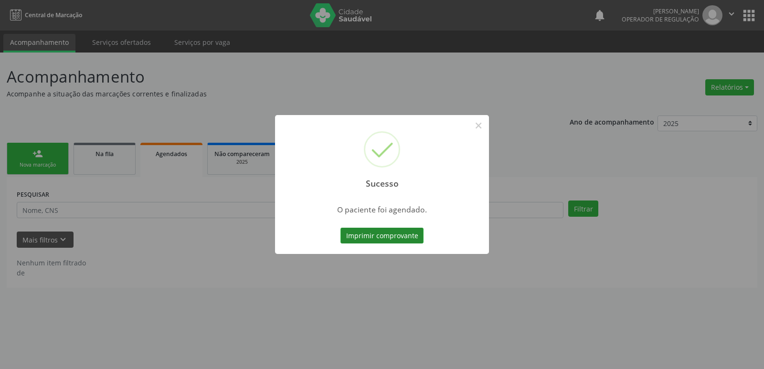
click at [379, 243] on button "Imprimir comprovante" at bounding box center [381, 236] width 83 height 16
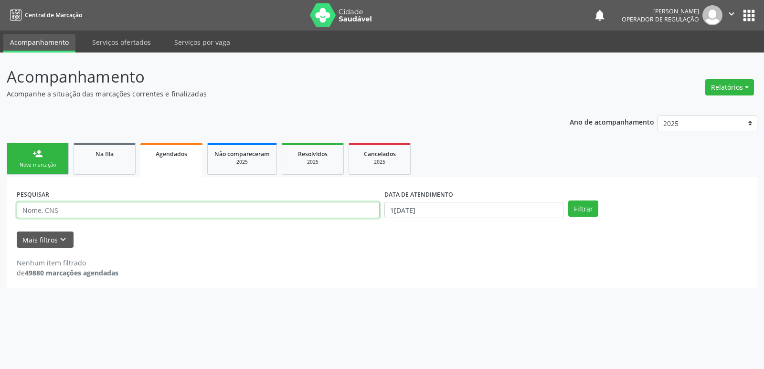
click at [164, 202] on input "text" at bounding box center [198, 210] width 363 height 16
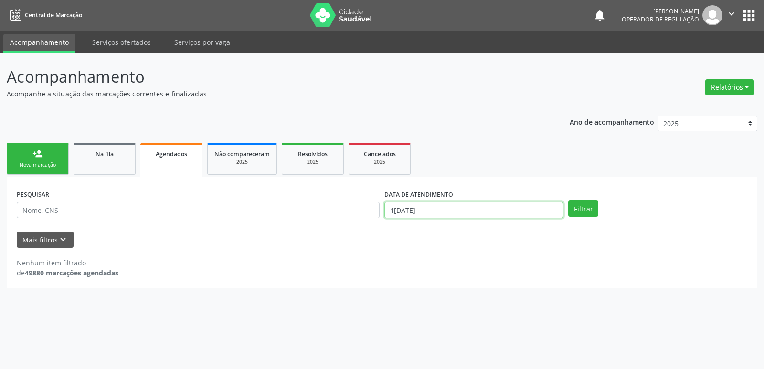
click at [414, 214] on body "Central de Marcação notifications [PERSON_NAME] Operador de regulação  Configu…" at bounding box center [382, 184] width 764 height 369
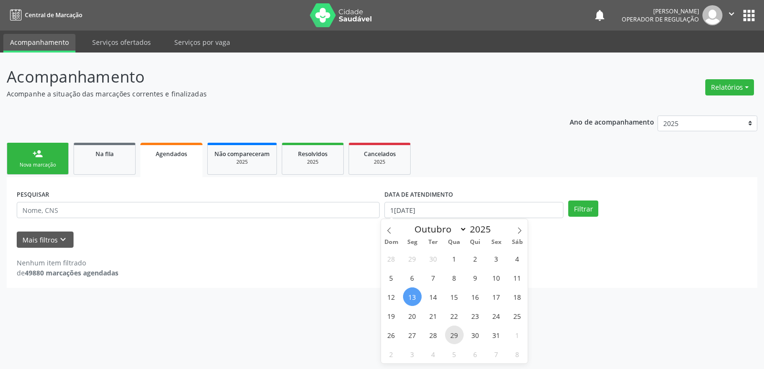
click at [458, 336] on span "29" at bounding box center [454, 335] width 19 height 19
type input "[DATE]"
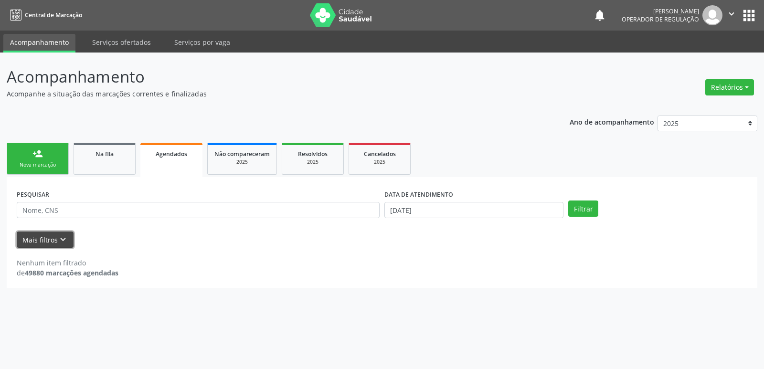
click at [36, 233] on button "Mais filtros keyboard_arrow_down" at bounding box center [45, 239] width 57 height 17
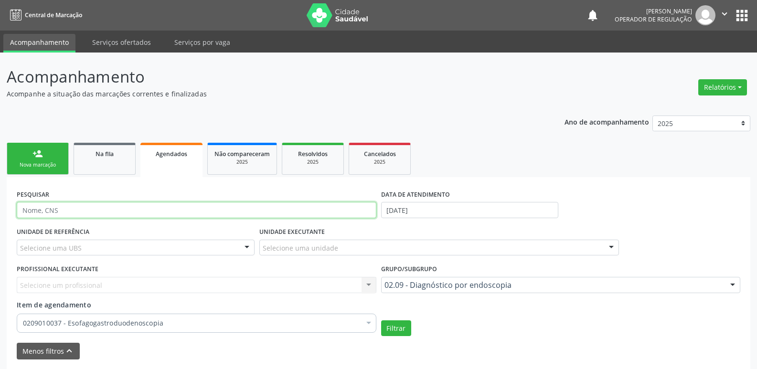
click at [63, 204] on input "text" at bounding box center [196, 210] width 359 height 16
type input "708006363875420"
click at [381, 320] on button "Filtrar" at bounding box center [396, 328] width 30 height 16
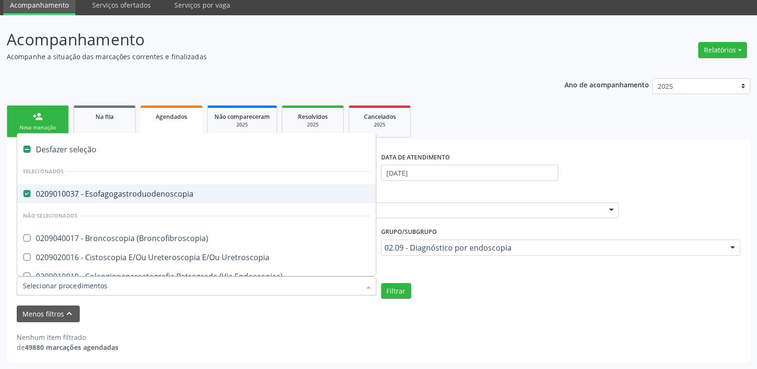
click at [211, 191] on div "0209010037 - Esofagogastroduodenoscopia" at bounding box center [196, 194] width 347 height 8
checkbox Esofagogastroduodenoscopia "false"
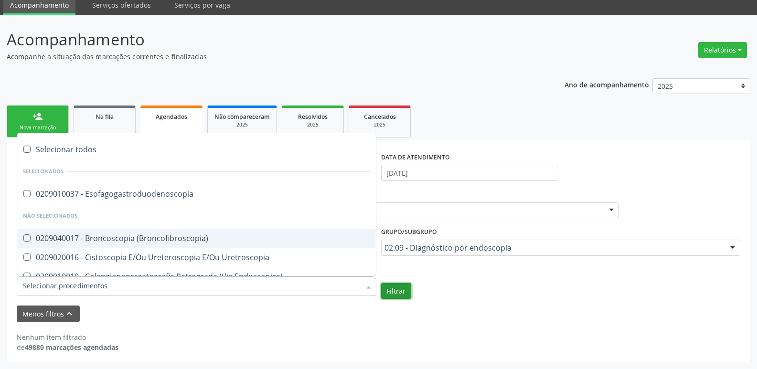
click at [403, 291] on button "Filtrar" at bounding box center [396, 291] width 30 height 16
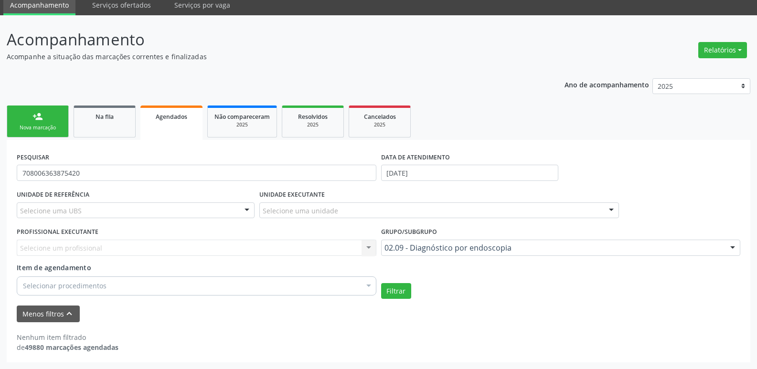
click at [444, 240] on div "02.09 - Diagnóstico por endoscopia" at bounding box center [560, 248] width 359 height 16
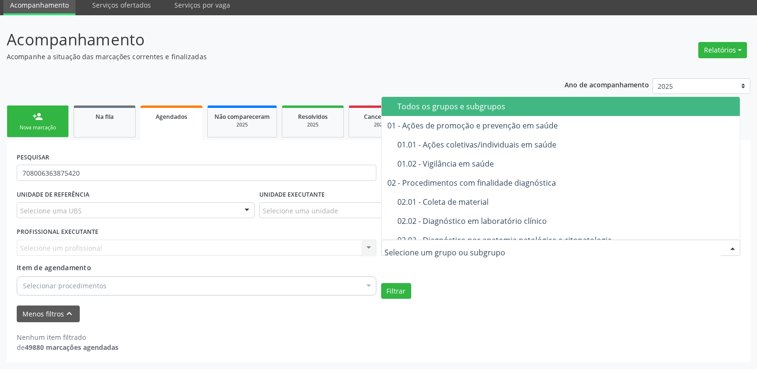
click at [446, 112] on span "Todos os grupos e subgrupos" at bounding box center [560, 106] width 358 height 19
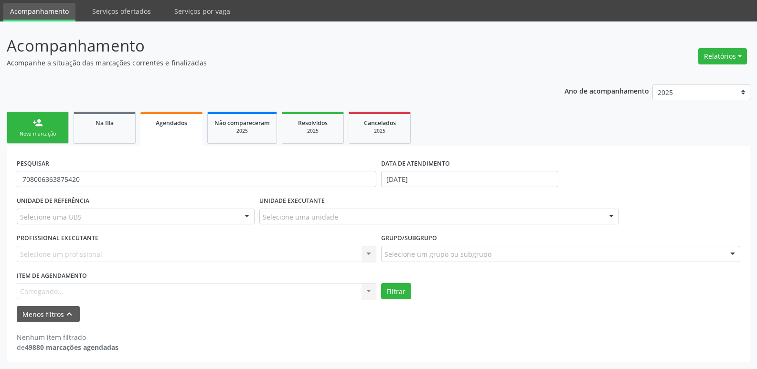
scroll to position [31, 0]
click at [405, 287] on button "Filtrar" at bounding box center [396, 291] width 30 height 16
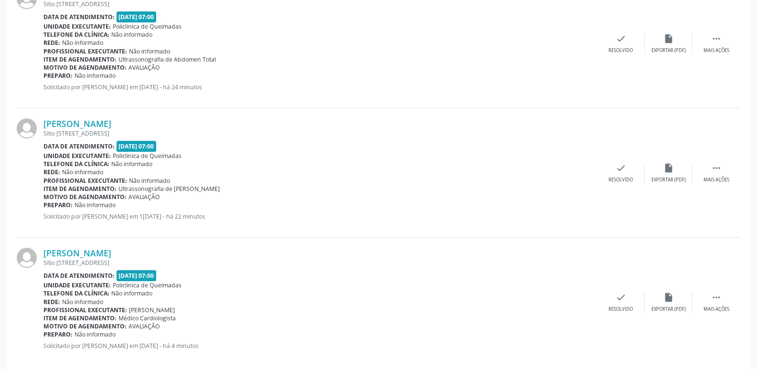
scroll to position [427, 0]
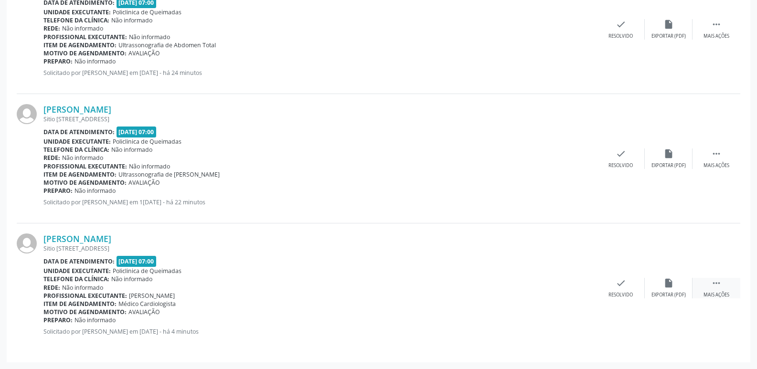
click at [713, 285] on icon "" at bounding box center [716, 283] width 11 height 11
click at [540, 289] on div "print Imprimir" at bounding box center [525, 288] width 48 height 21
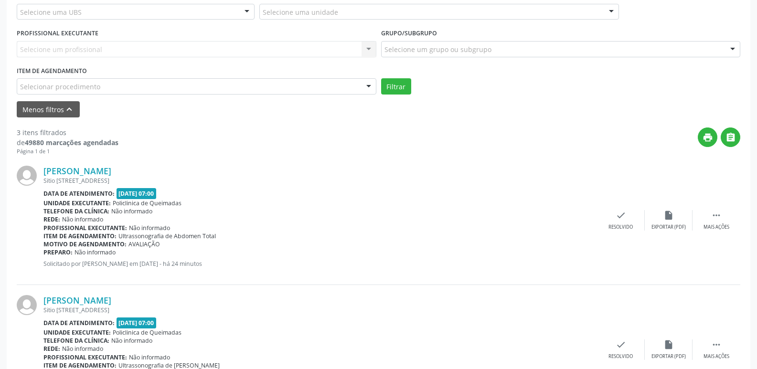
scroll to position [45, 0]
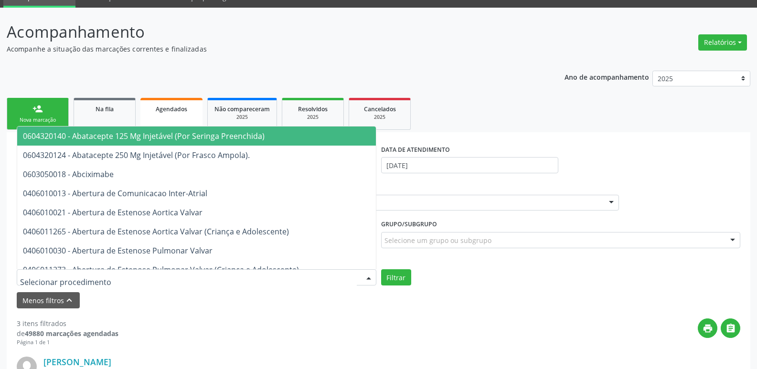
click at [295, 271] on div at bounding box center [196, 277] width 359 height 16
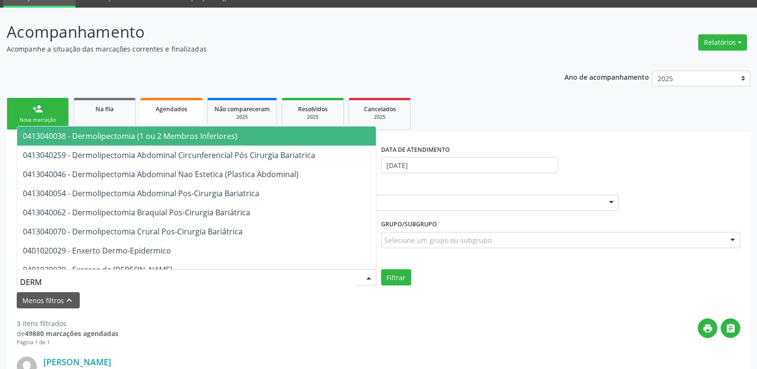
type input "DERMA"
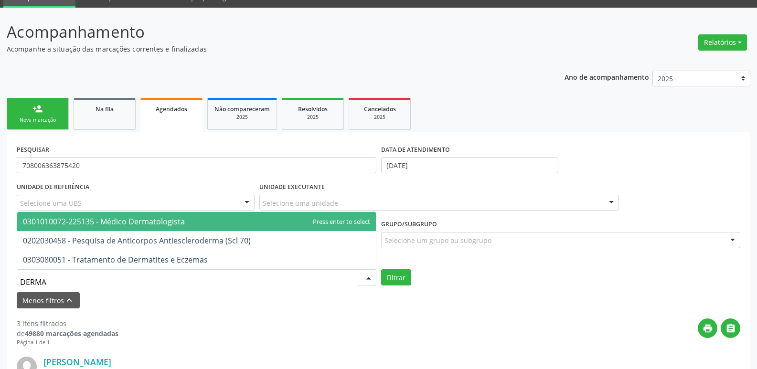
click at [133, 221] on span "0301010072-225135 - Médico Dermatologista" at bounding box center [104, 221] width 162 height 11
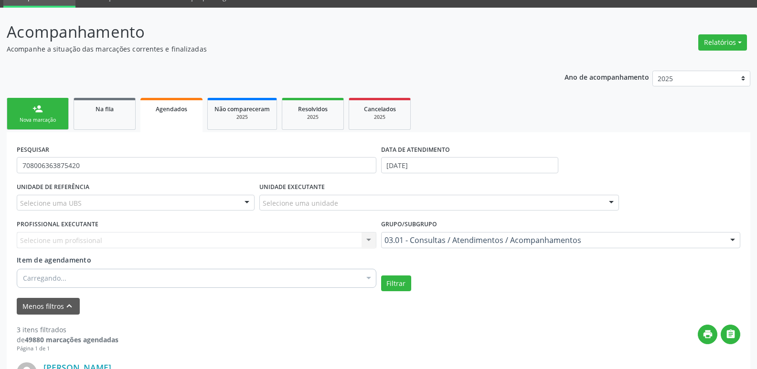
click at [442, 154] on label "DATA DE ATENDIMENTO" at bounding box center [415, 149] width 69 height 15
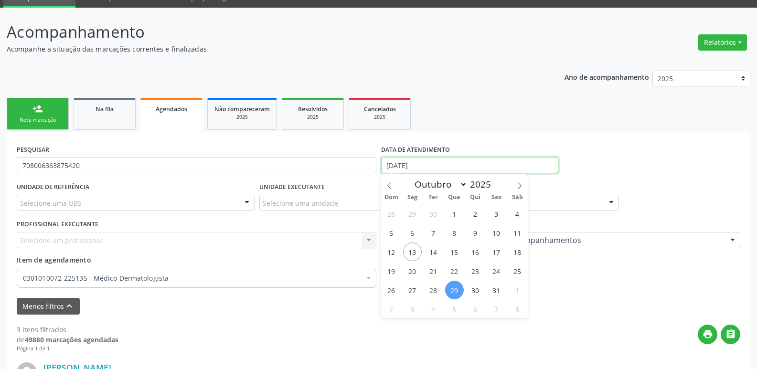
click at [440, 162] on input "[DATE]" at bounding box center [469, 165] width 177 height 16
click at [432, 276] on span "21" at bounding box center [433, 271] width 19 height 19
type input "[DATE]"
click at [432, 276] on span "21" at bounding box center [433, 271] width 19 height 19
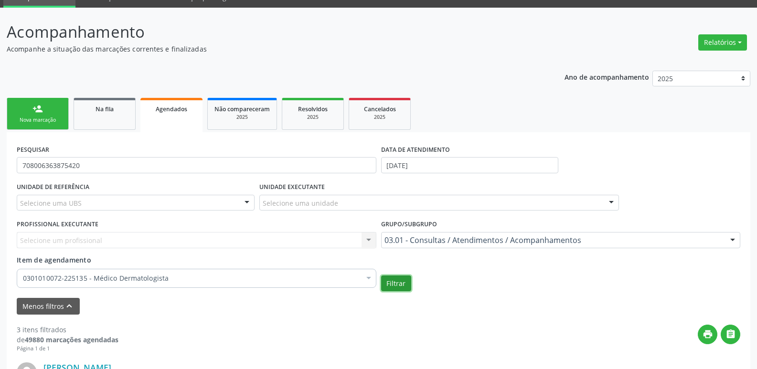
click at [405, 283] on button "Filtrar" at bounding box center [396, 283] width 30 height 16
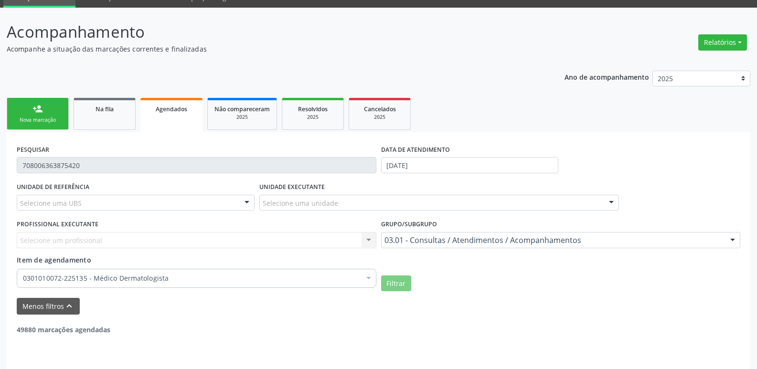
scroll to position [37, 0]
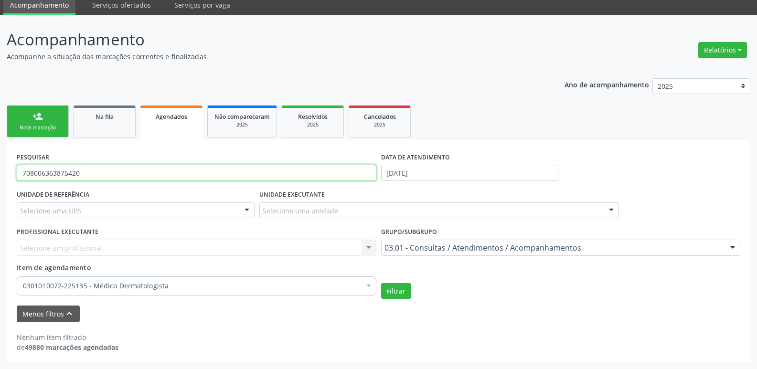
drag, startPoint x: 129, startPoint y: 175, endPoint x: 0, endPoint y: 176, distance: 129.3
click at [0, 176] on div "Acompanhamento Acompanhe a situação das marcações correntes e finalizadas Relat…" at bounding box center [378, 192] width 757 height 354
click at [381, 283] on button "Filtrar" at bounding box center [396, 291] width 30 height 16
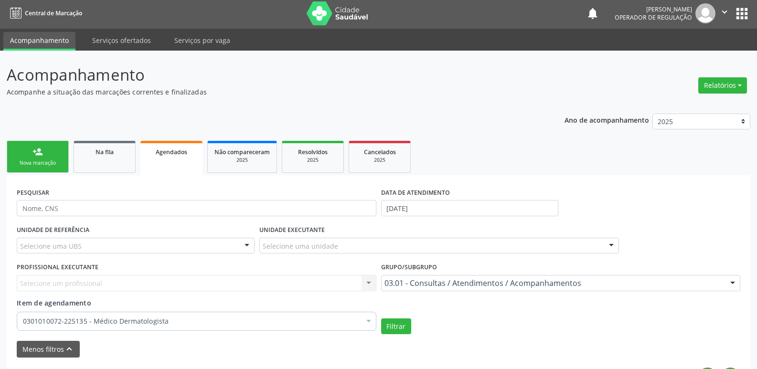
scroll to position [0, 0]
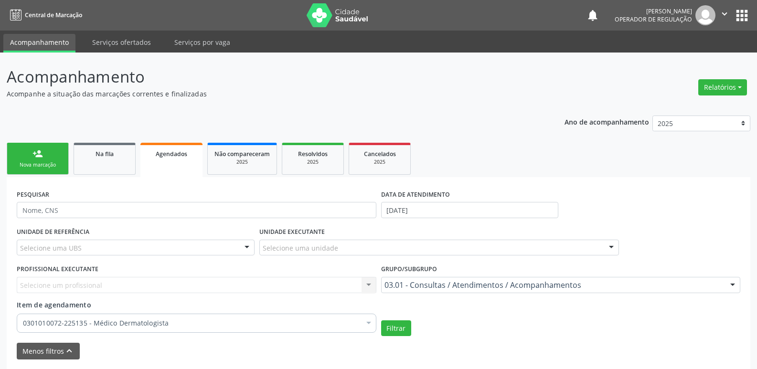
click at [57, 155] on link "person_add Nova marcação" at bounding box center [38, 159] width 62 height 32
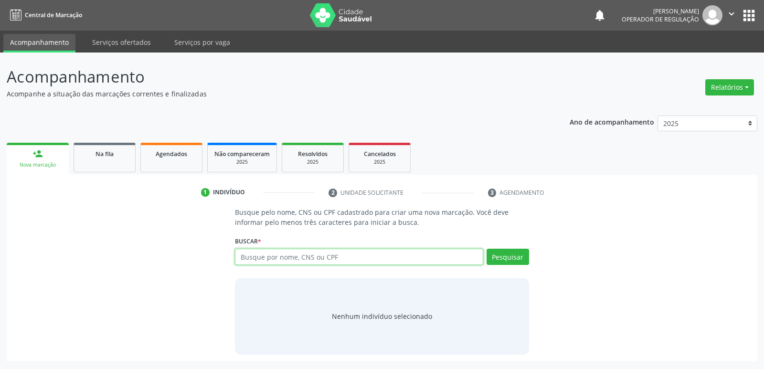
drag, startPoint x: 277, startPoint y: 262, endPoint x: 331, endPoint y: 197, distance: 84.5
click at [277, 262] on input "text" at bounding box center [359, 257] width 248 height 16
type input "[PERSON_NAME]"
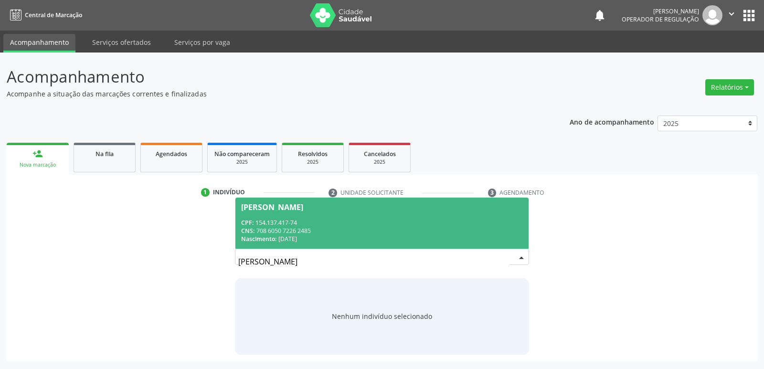
click at [350, 202] on span "[PERSON_NAME] CPF: 154.137.417-74 CNS: 708 6050 7226 2485 Nascimento: [DATE]" at bounding box center [381, 223] width 293 height 51
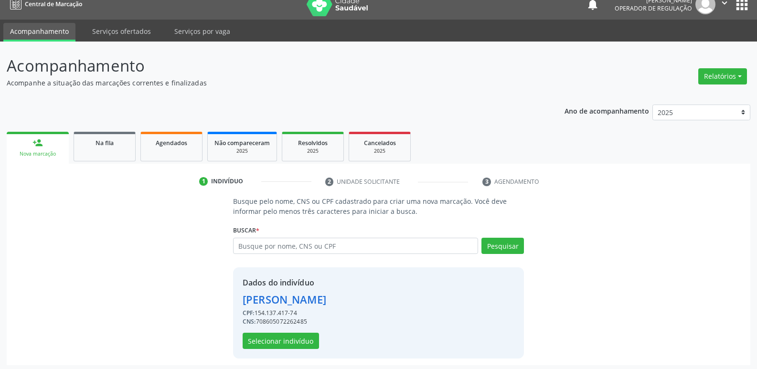
scroll to position [14, 0]
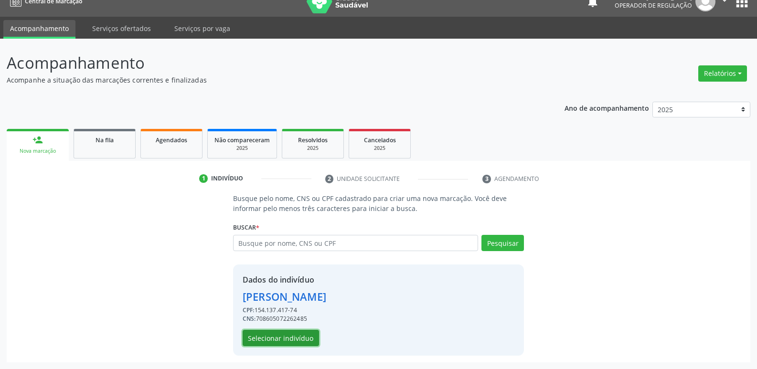
click at [287, 340] on button "Selecionar indivíduo" at bounding box center [280, 338] width 76 height 16
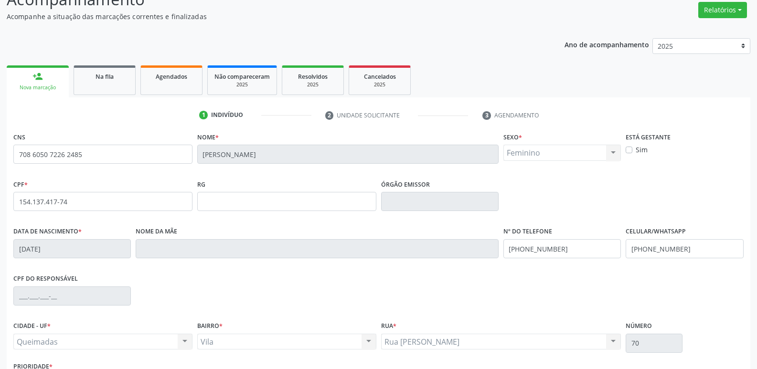
scroll to position [148, 0]
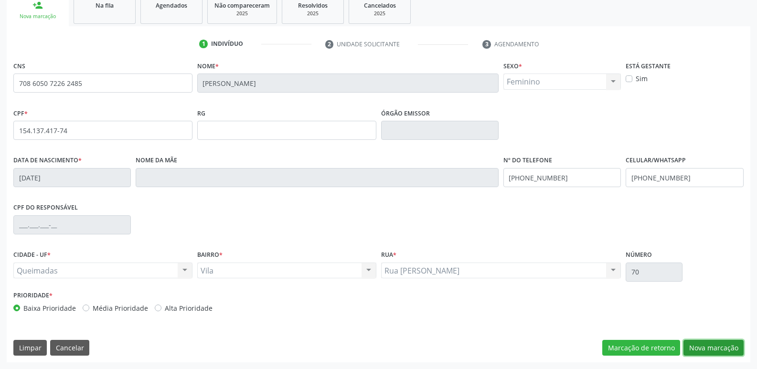
drag, startPoint x: 704, startPoint y: 345, endPoint x: 744, endPoint y: 327, distance: 43.6
click at [703, 345] on button "Nova marcação" at bounding box center [713, 348] width 60 height 16
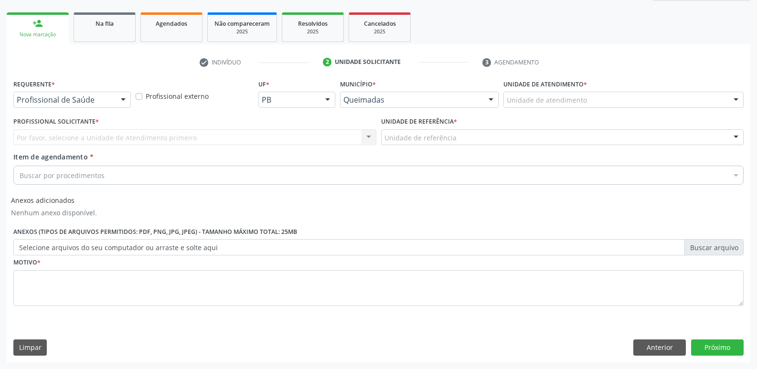
drag, startPoint x: 71, startPoint y: 99, endPoint x: 69, endPoint y: 124, distance: 24.4
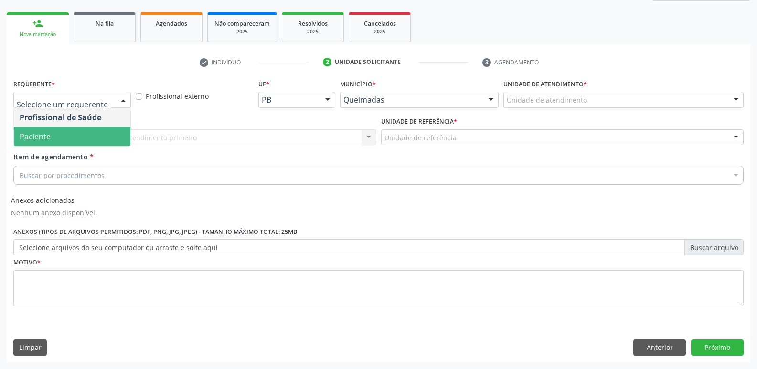
click at [68, 133] on span "Paciente" at bounding box center [72, 136] width 116 height 19
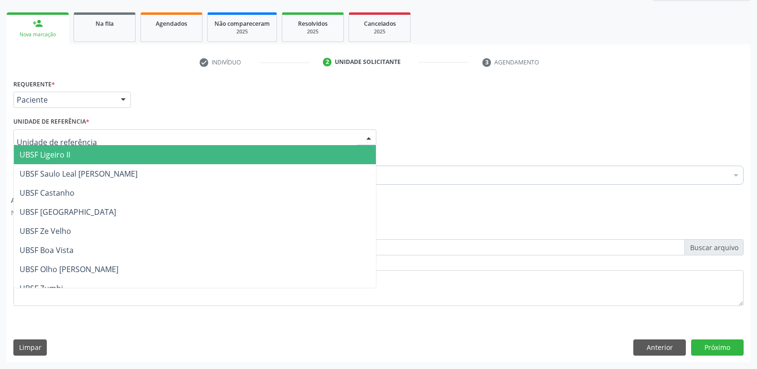
type input "V"
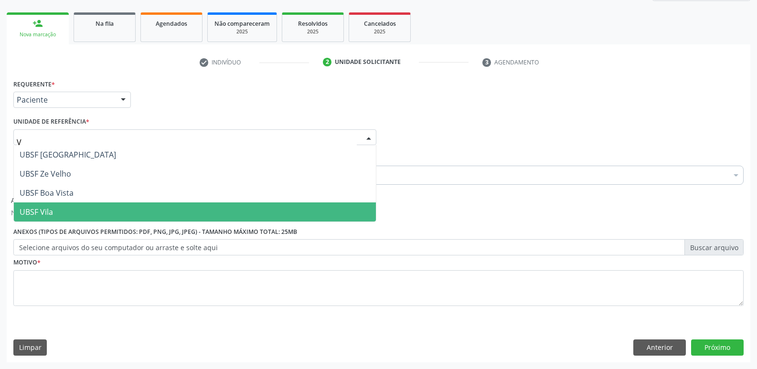
drag, startPoint x: 27, startPoint y: 206, endPoint x: 63, endPoint y: 198, distance: 36.2
click at [29, 206] on span "UBSF Vila" at bounding box center [195, 211] width 362 height 19
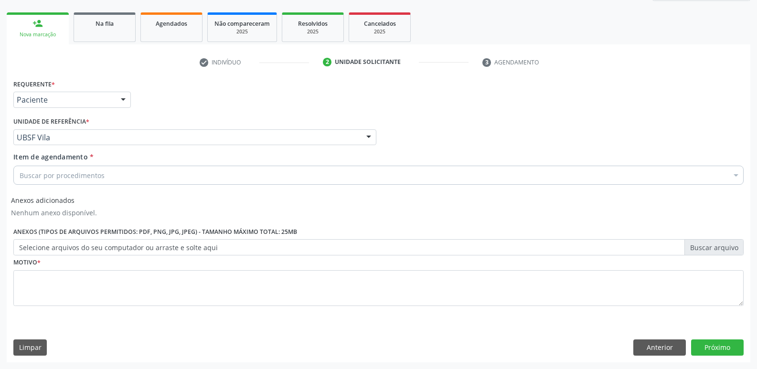
click at [105, 178] on div "Buscar por procedimentos" at bounding box center [378, 175] width 730 height 19
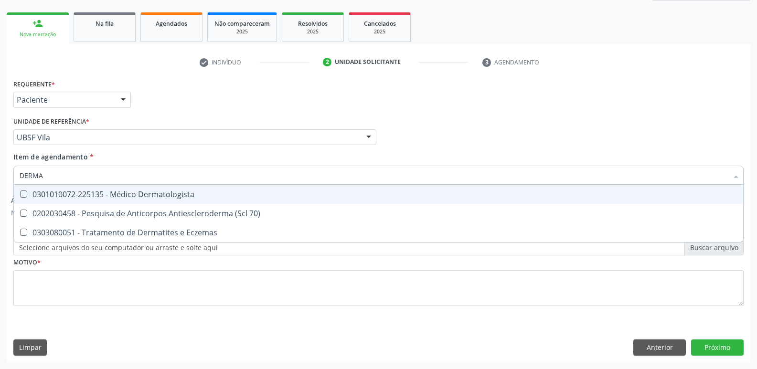
type input "DERMAT"
click at [132, 198] on div "0301010072-225135 - Médico Dermatologista" at bounding box center [378, 194] width 717 height 8
checkbox Dermatologista "true"
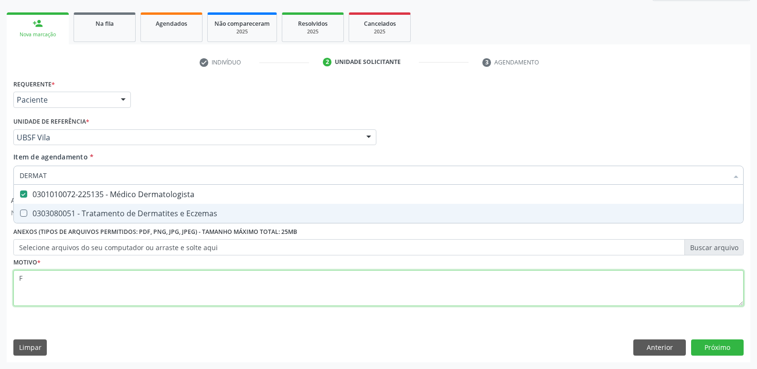
click at [111, 297] on div "Requerente * Paciente Profissional de Saúde Paciente Nenhum resultado encontrad…" at bounding box center [378, 198] width 730 height 242
type textarea "FD"
checkbox Eczemas "true"
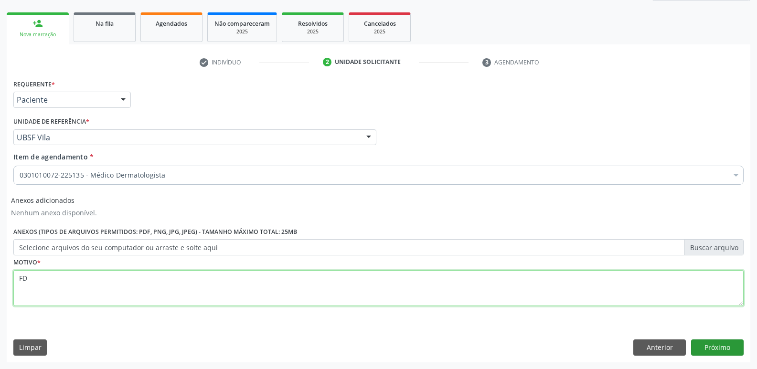
type textarea "FD"
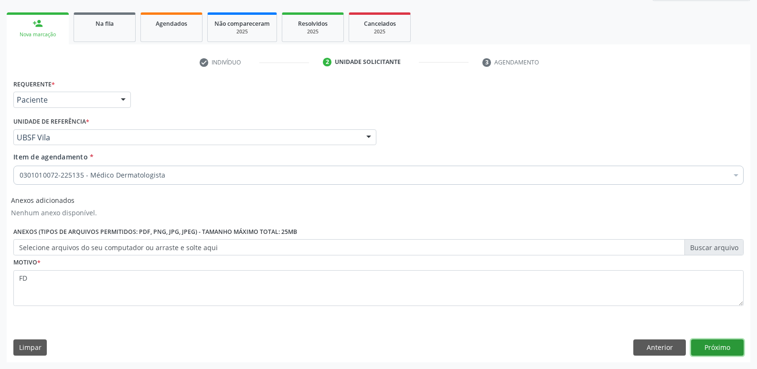
click at [708, 346] on button "Próximo" at bounding box center [717, 347] width 53 height 16
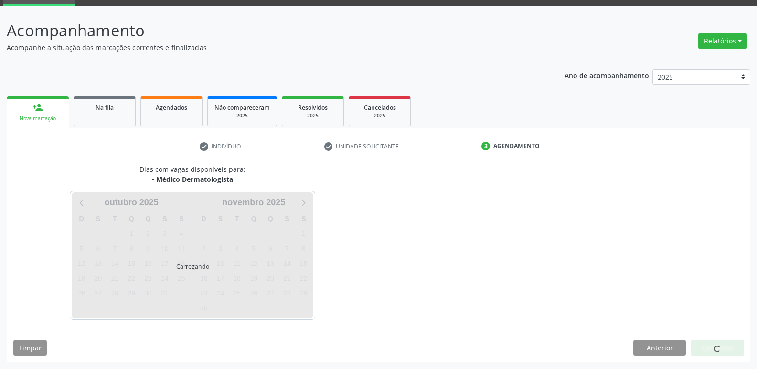
scroll to position [74, 0]
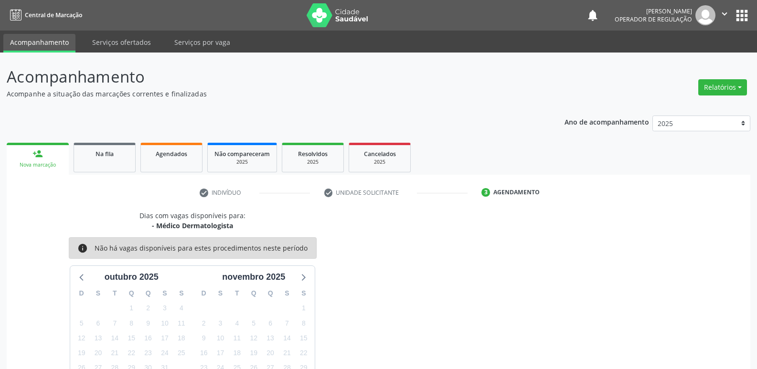
click at [725, 14] on icon "" at bounding box center [724, 14] width 11 height 11
click at [693, 54] on link "Sair" at bounding box center [700, 58] width 66 height 13
